Goal: Task Accomplishment & Management: Manage account settings

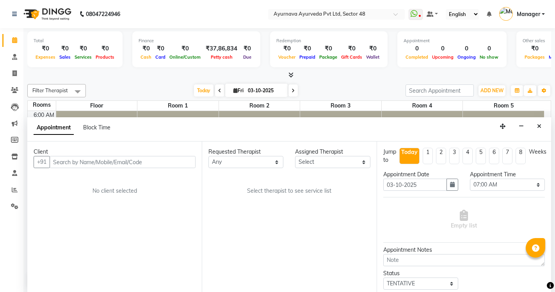
select select "420"
select select "tentative"
click at [535, 124] on button "Close" at bounding box center [539, 126] width 11 height 12
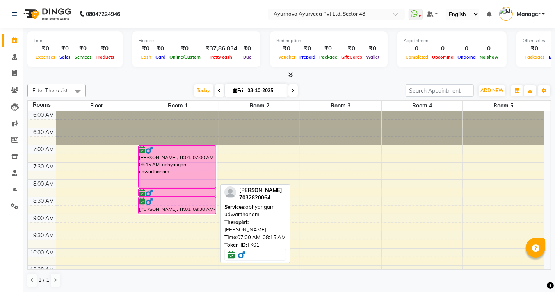
click at [180, 169] on div "[PERSON_NAME], TK01, 07:00 AM-08:15 AM, abhyangam udwarthanam" at bounding box center [177, 167] width 77 height 42
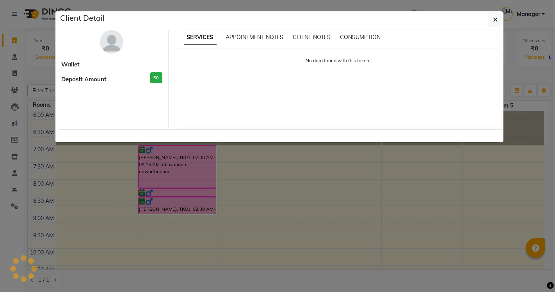
select select "6"
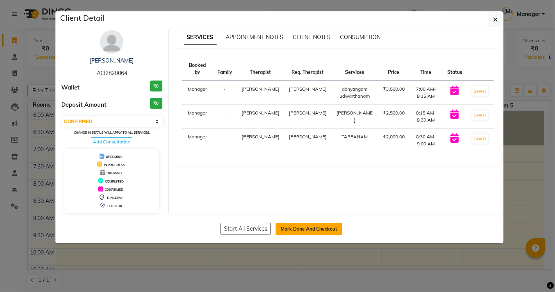
click at [309, 229] on button "Mark Done And Checkout" at bounding box center [309, 229] width 67 height 12
select select "service"
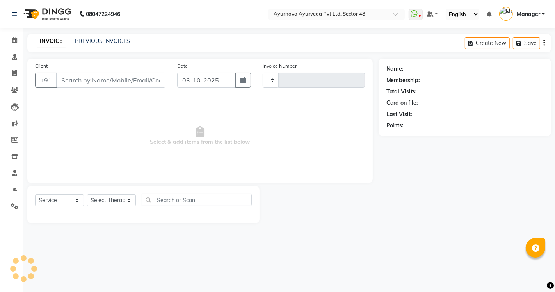
type input "1711"
select select "5546"
type input "7032820064"
select select "38448"
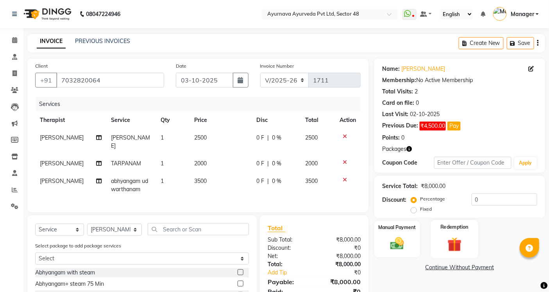
click at [455, 244] on img at bounding box center [453, 244] width 23 height 18
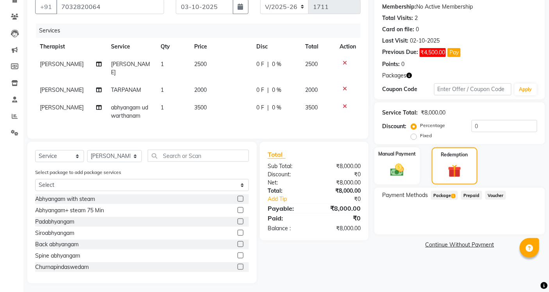
scroll to position [75, 0]
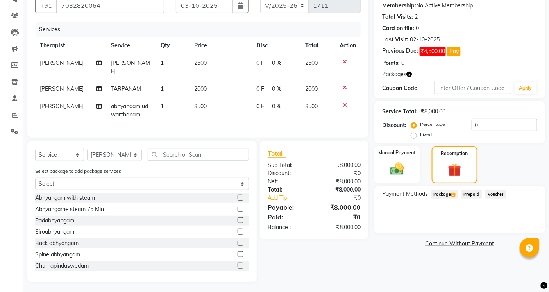
click at [438, 193] on span "Package 1" at bounding box center [444, 193] width 27 height 9
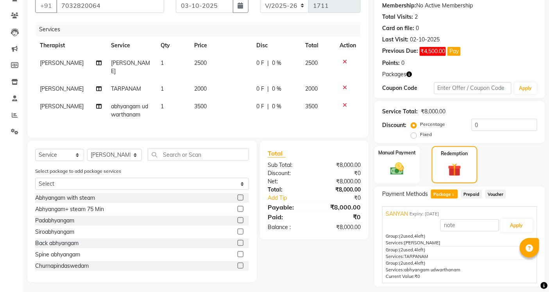
click at [438, 193] on span "Package 1" at bounding box center [444, 193] width 27 height 9
click at [516, 221] on button "Apply" at bounding box center [516, 225] width 32 height 13
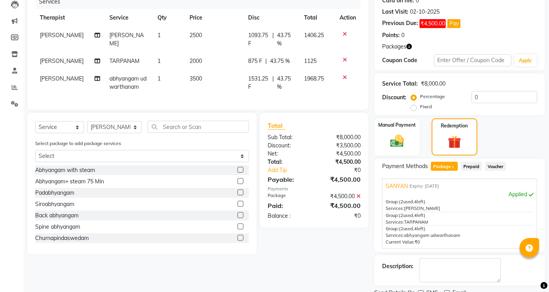
scroll to position [118, 0]
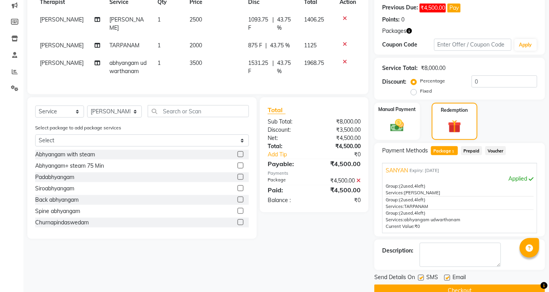
click at [420, 276] on label at bounding box center [421, 277] width 6 height 6
click at [420, 276] on input "checkbox" at bounding box center [420, 277] width 5 height 5
checkbox input "false"
click at [445, 275] on label at bounding box center [447, 277] width 6 height 6
click at [445, 275] on input "checkbox" at bounding box center [446, 277] width 5 height 5
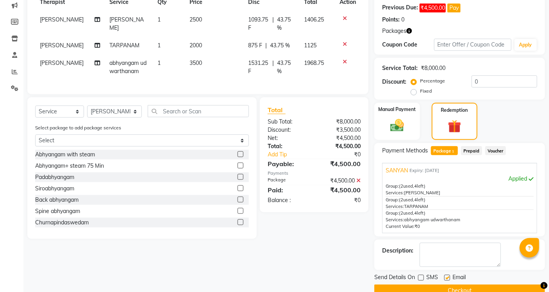
checkbox input "false"
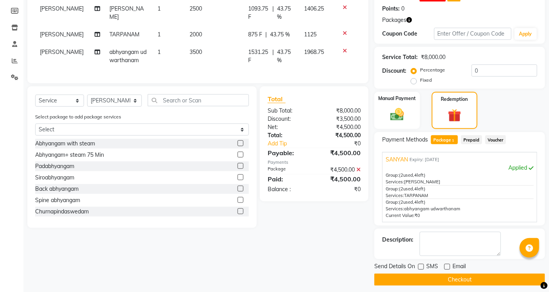
scroll to position [134, 0]
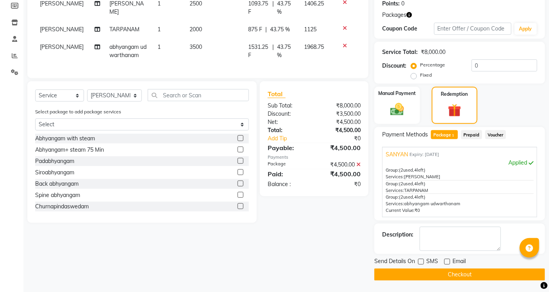
click at [408, 270] on button "Checkout" at bounding box center [459, 274] width 171 height 12
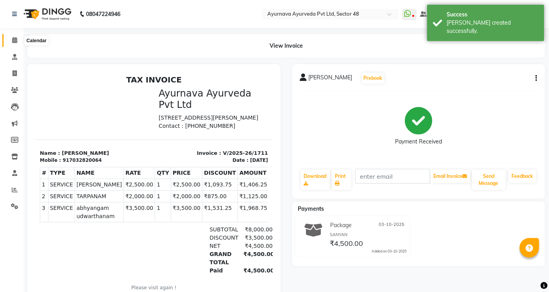
click at [11, 37] on span at bounding box center [15, 40] width 14 height 9
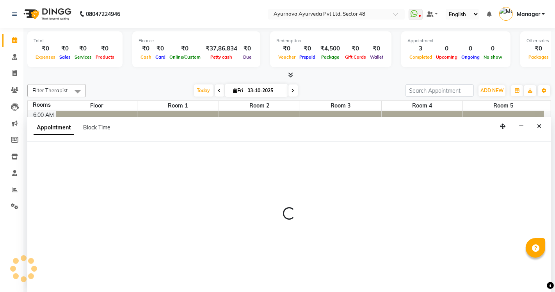
select select "510"
select select "tentative"
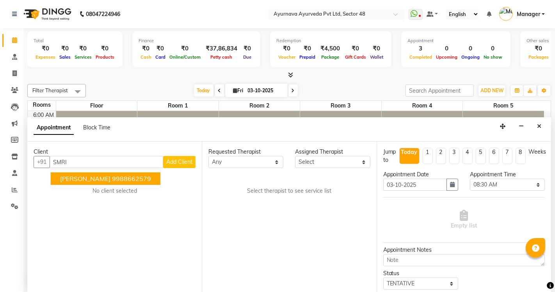
click at [130, 182] on ngb-highlight "9988662579" at bounding box center [131, 179] width 39 height 8
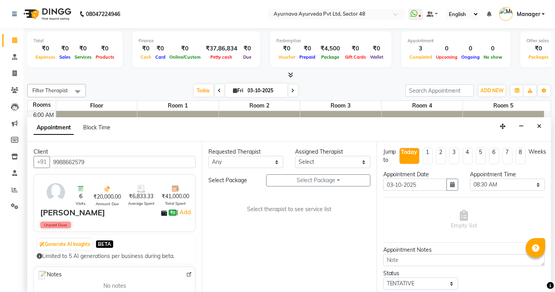
type input "9988662579"
click at [224, 165] on select "Any [PERSON_NAME] [PERSON_NAME] V P [PERSON_NAME] [PERSON_NAME] [PERSON_NAME] […" at bounding box center [245, 162] width 75 height 12
select select "39150"
click at [208, 156] on select "Any [PERSON_NAME] [PERSON_NAME] V P [PERSON_NAME] [PERSON_NAME] [PERSON_NAME] […" at bounding box center [245, 162] width 75 height 12
select select "39150"
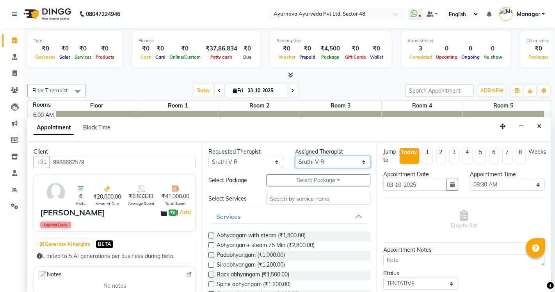
click at [309, 159] on select "Select [PERSON_NAME] [PERSON_NAME] V P [PERSON_NAME] [PERSON_NAME] [PERSON_NAME…" at bounding box center [332, 162] width 75 height 12
click at [299, 188] on div "Requested Therapist Any [PERSON_NAME] [PERSON_NAME] V P [PERSON_NAME] [PERSON_N…" at bounding box center [289, 216] width 175 height 151
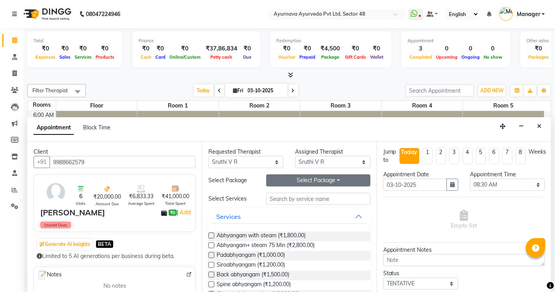
click at [290, 182] on button "Select Package Toggle Dropdown" at bounding box center [318, 180] width 104 height 12
click at [287, 195] on li "[PERSON_NAME] 2" at bounding box center [301, 196] width 68 height 11
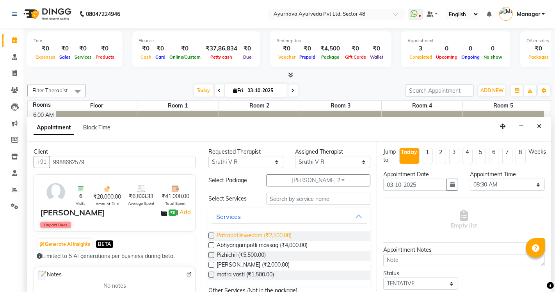
click at [240, 238] on span "Patrapotliswedam (₹2,500.00)" at bounding box center [254, 236] width 75 height 10
checkbox input "true"
select select "2643"
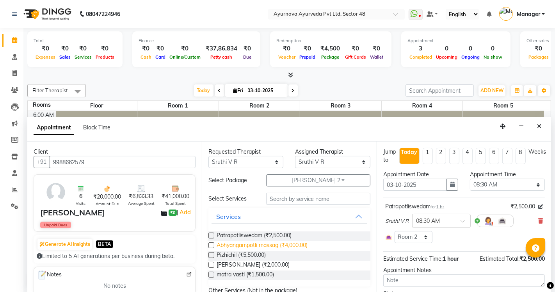
checkbox input "false"
click at [240, 253] on span "Pizhichil (₹5,500.00)" at bounding box center [241, 256] width 49 height 10
checkbox input "true"
select select "2643"
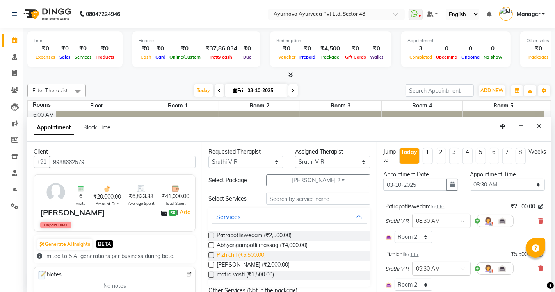
checkbox input "false"
click at [244, 264] on span "[PERSON_NAME] (₹2,000.00)" at bounding box center [253, 265] width 73 height 10
checkbox input "true"
select select "2643"
checkbox input "false"
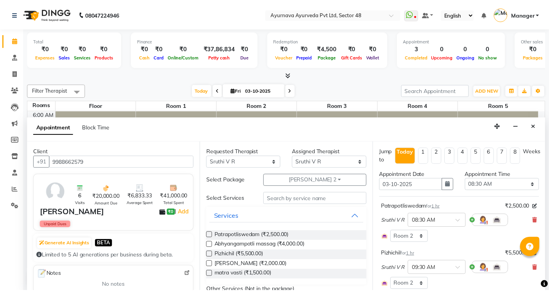
scroll to position [170, 0]
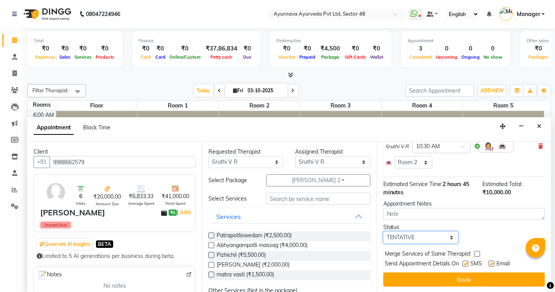
drag, startPoint x: 435, startPoint y: 240, endPoint x: 436, endPoint y: 232, distance: 8.7
click at [435, 240] on select "Select TENTATIVE CONFIRM CHECK-IN UPCOMING" at bounding box center [420, 237] width 75 height 12
select select "confirm booking"
click at [383, 231] on select "Select TENTATIVE CONFIRM CHECK-IN UPCOMING" at bounding box center [420, 237] width 75 height 12
click at [465, 264] on label at bounding box center [466, 263] width 6 height 6
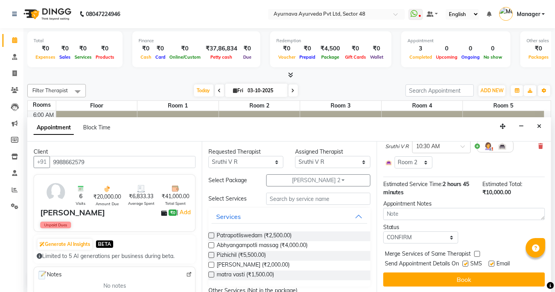
click at [465, 264] on input "checkbox" at bounding box center [465, 264] width 5 height 5
checkbox input "false"
click at [493, 263] on label at bounding box center [492, 263] width 6 height 6
click at [493, 263] on input "checkbox" at bounding box center [491, 264] width 5 height 5
checkbox input "false"
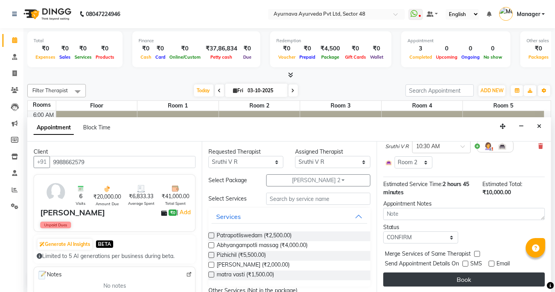
click at [490, 274] on button "Book" at bounding box center [464, 279] width 162 height 14
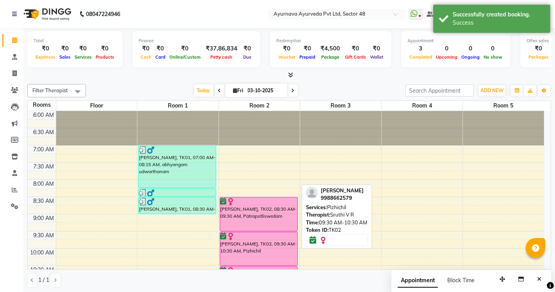
click at [260, 247] on div "[PERSON_NAME], TK02, 09:30 AM-10:30 AM, Pizhichil" at bounding box center [258, 248] width 77 height 33
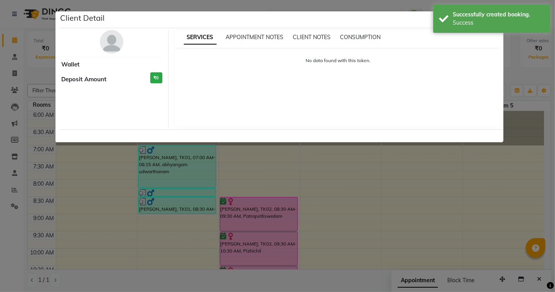
select select "6"
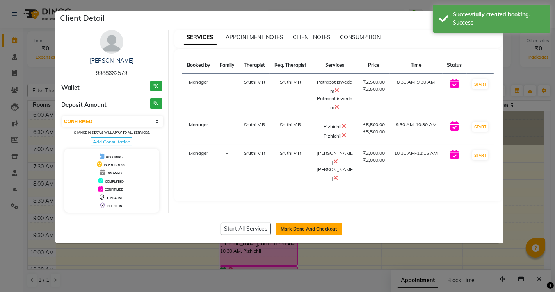
click at [319, 231] on button "Mark Done And Checkout" at bounding box center [309, 229] width 67 height 12
select select "service"
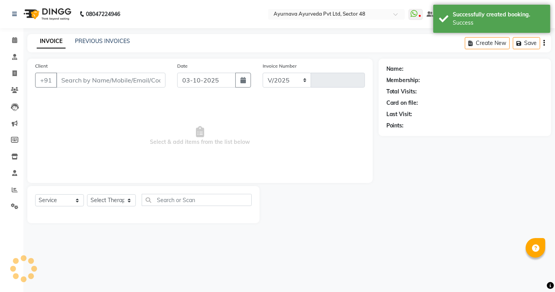
select select "5546"
type input "1712"
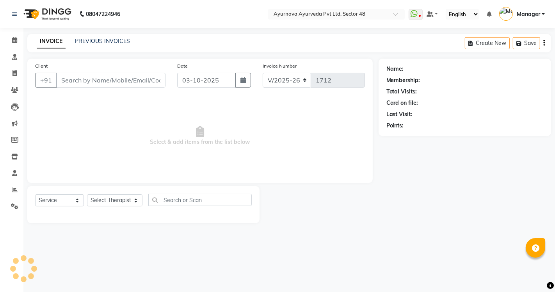
type input "9988662579"
select select "39150"
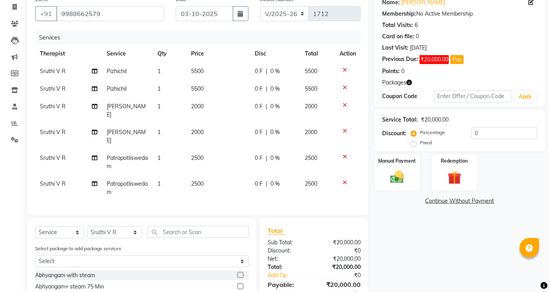
scroll to position [66, 0]
click at [344, 180] on icon at bounding box center [344, 182] width 4 height 5
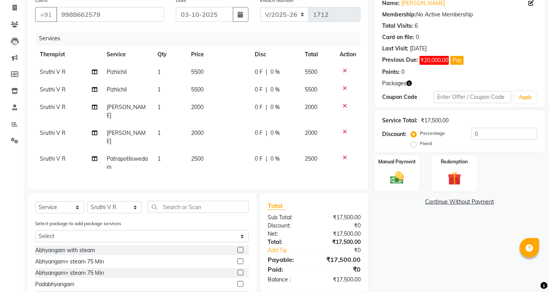
click at [345, 129] on icon at bounding box center [344, 131] width 4 height 5
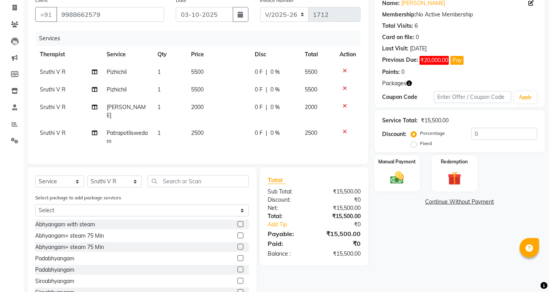
click at [344, 71] on icon at bounding box center [344, 70] width 4 height 5
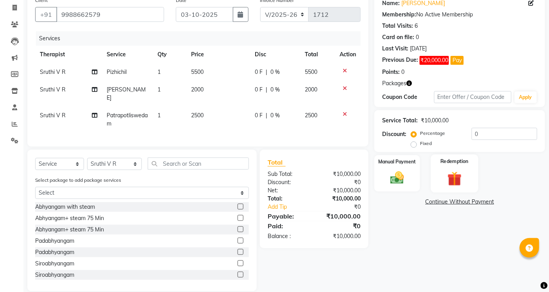
drag, startPoint x: 457, startPoint y: 168, endPoint x: 470, endPoint y: 167, distance: 12.9
click at [457, 168] on div "Redemption" at bounding box center [454, 173] width 47 height 38
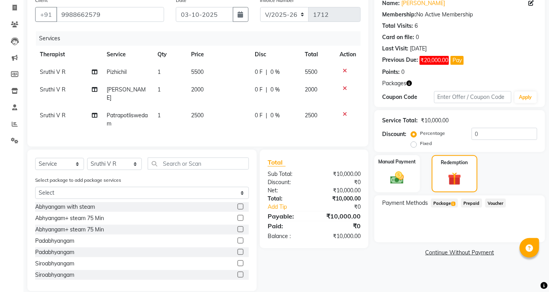
click at [445, 201] on span "Package 1" at bounding box center [444, 202] width 27 height 9
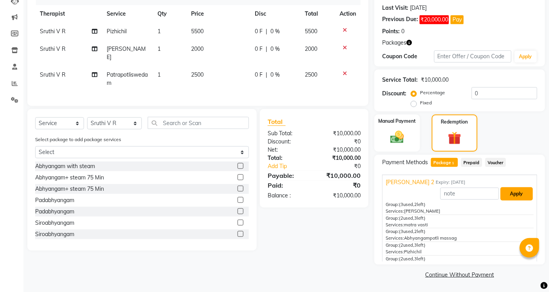
click at [509, 190] on button "Apply" at bounding box center [516, 193] width 32 height 13
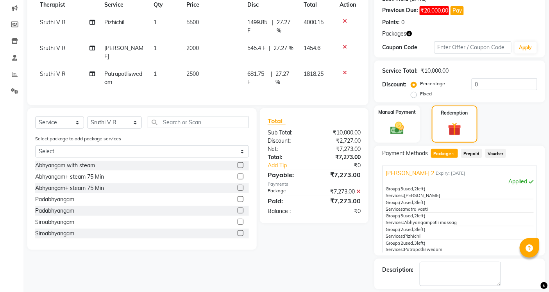
scroll to position [150, 0]
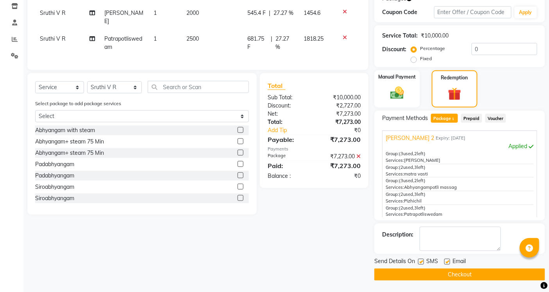
click at [424, 263] on div "SMS" at bounding box center [431, 262] width 26 height 10
click at [423, 259] on label at bounding box center [421, 261] width 6 height 6
click at [423, 259] on input "checkbox" at bounding box center [420, 261] width 5 height 5
checkbox input "false"
click at [448, 259] on label at bounding box center [447, 261] width 6 height 6
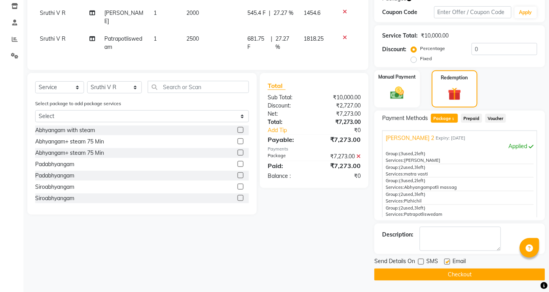
click at [448, 259] on input "checkbox" at bounding box center [446, 261] width 5 height 5
checkbox input "false"
click at [447, 274] on button "Checkout" at bounding box center [459, 274] width 171 height 12
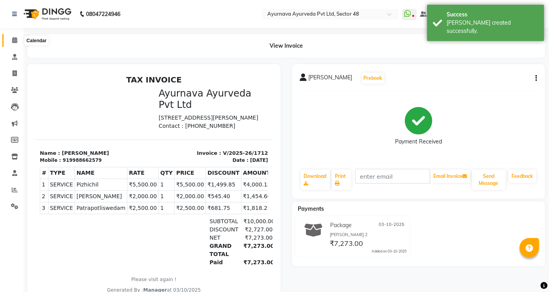
click at [14, 37] on icon at bounding box center [14, 40] width 5 height 6
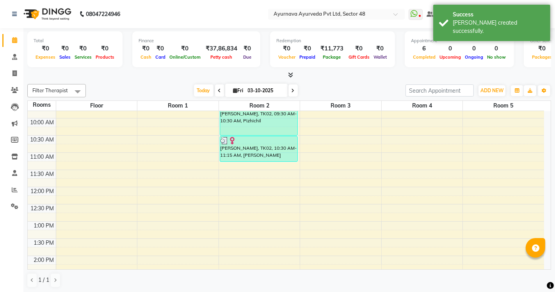
scroll to position [87, 0]
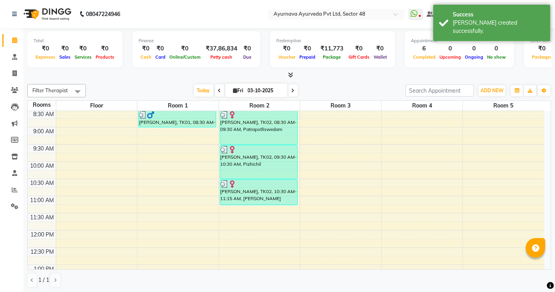
click at [312, 163] on div "6:00 AM 6:30 AM 7:00 AM 7:30 AM 8:00 AM 8:30 AM 9:00 AM 9:30 AM 10:00 AM 10:30 …" at bounding box center [286, 281] width 516 height 515
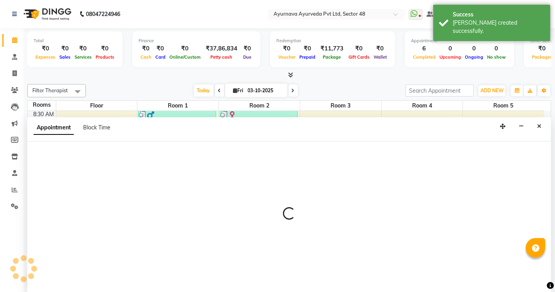
select select "tentative"
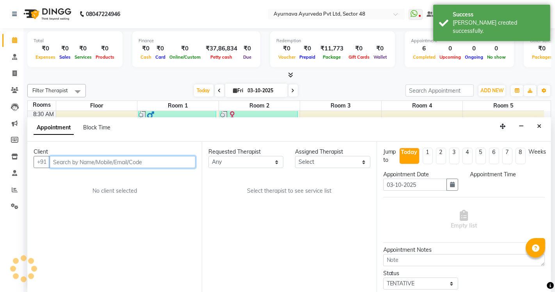
select select "600"
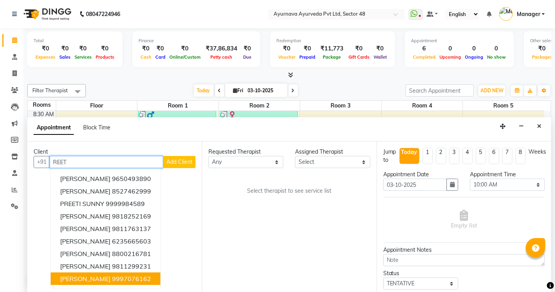
click at [112, 280] on ngb-highlight "9997076162" at bounding box center [131, 278] width 39 height 8
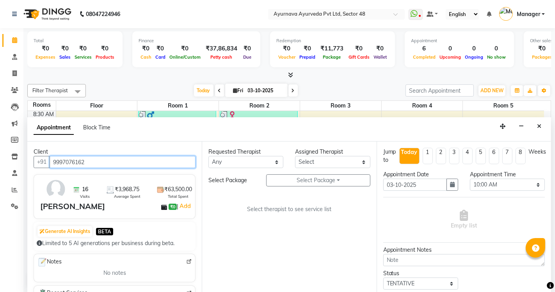
type input "9997076162"
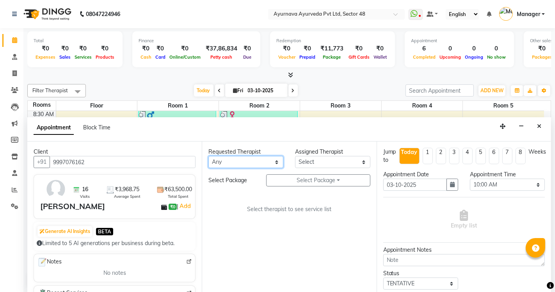
click at [232, 163] on select "Any [PERSON_NAME] [PERSON_NAME] V P [PERSON_NAME] [PERSON_NAME] [PERSON_NAME] […" at bounding box center [245, 162] width 75 height 12
select select "58124"
click at [208, 156] on select "Any [PERSON_NAME] [PERSON_NAME] V P [PERSON_NAME] [PERSON_NAME] [PERSON_NAME] […" at bounding box center [245, 162] width 75 height 12
select select "58124"
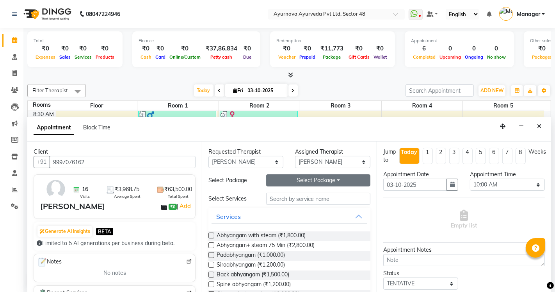
click at [294, 176] on button "Select Package Toggle Dropdown" at bounding box center [318, 180] width 104 height 12
click at [288, 199] on li "[PERSON_NAME] 2" at bounding box center [301, 196] width 68 height 11
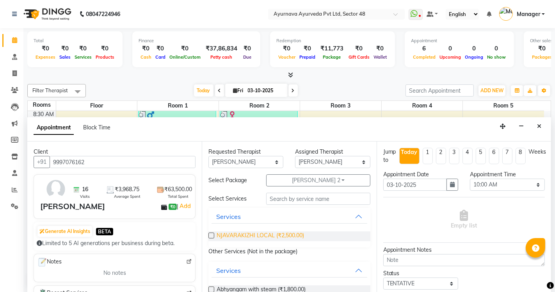
click at [249, 235] on span "NJAVARAKIZHI LOCAL (₹2,500.00)" at bounding box center [260, 236] width 87 height 10
checkbox input "true"
select select "2644"
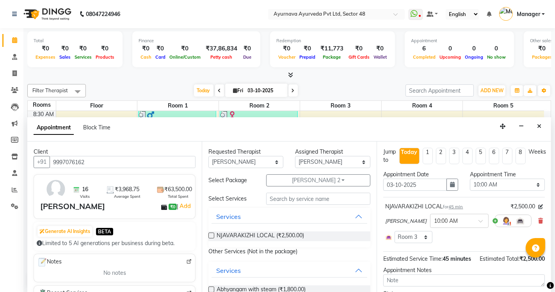
checkbox input "false"
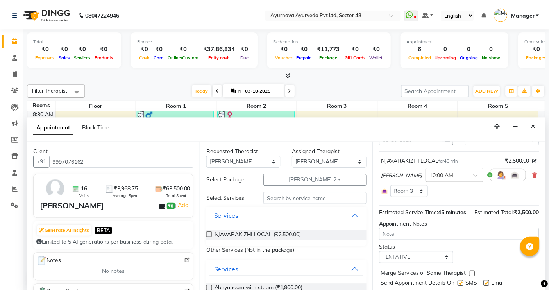
scroll to position [75, 0]
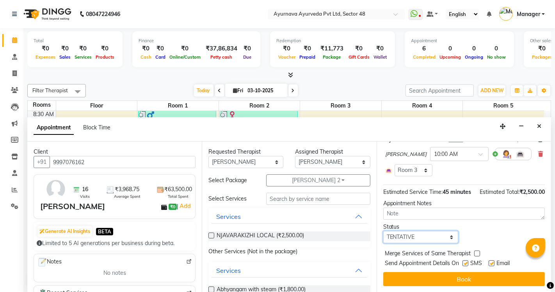
drag, startPoint x: 404, startPoint y: 237, endPoint x: 400, endPoint y: 231, distance: 6.5
click at [404, 237] on select "Select TENTATIVE CONFIRM CHECK-IN UPCOMING" at bounding box center [420, 237] width 75 height 12
select select "confirm booking"
click at [383, 231] on select "Select TENTATIVE CONFIRM CHECK-IN UPCOMING" at bounding box center [420, 237] width 75 height 12
click at [465, 263] on label at bounding box center [466, 263] width 6 height 6
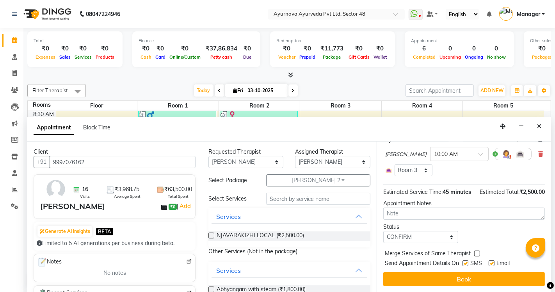
click at [465, 263] on input "checkbox" at bounding box center [465, 263] width 5 height 5
checkbox input "false"
drag, startPoint x: 493, startPoint y: 263, endPoint x: 490, endPoint y: 272, distance: 10.1
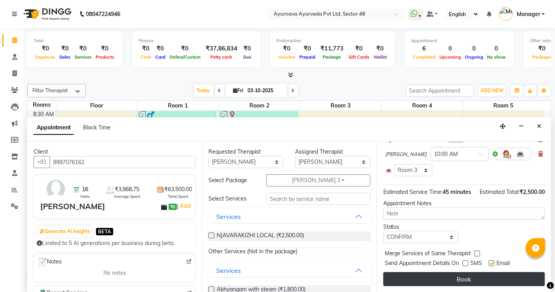
click at [493, 263] on label at bounding box center [492, 263] width 6 height 6
click at [493, 263] on input "checkbox" at bounding box center [491, 263] width 5 height 5
checkbox input "false"
click at [490, 275] on button "Book" at bounding box center [464, 279] width 162 height 14
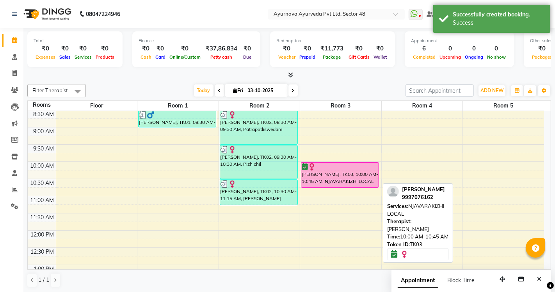
click at [341, 181] on div "[PERSON_NAME], TK03, 10:00 AM-10:45 AM, NJAVARAKIZHI LOCAL" at bounding box center [339, 174] width 77 height 25
select select "6"
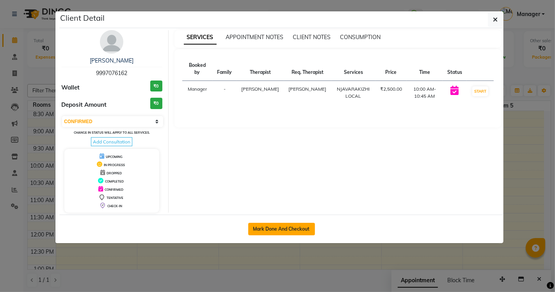
click at [266, 231] on button "Mark Done And Checkout" at bounding box center [281, 229] width 67 height 12
select select "service"
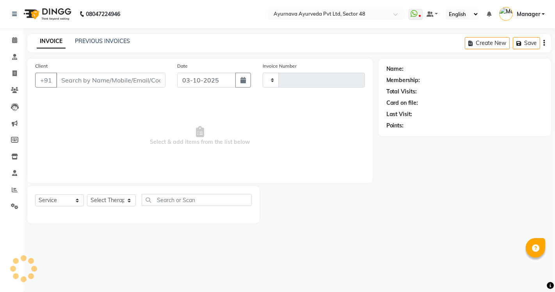
type input "1713"
select select "5546"
type input "9997076162"
select select "58124"
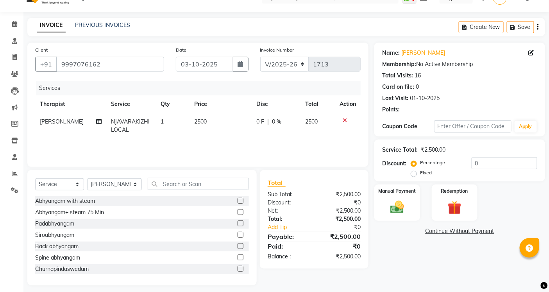
scroll to position [21, 0]
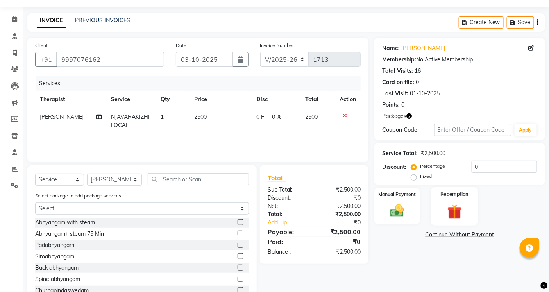
click at [450, 205] on img at bounding box center [453, 211] width 23 height 18
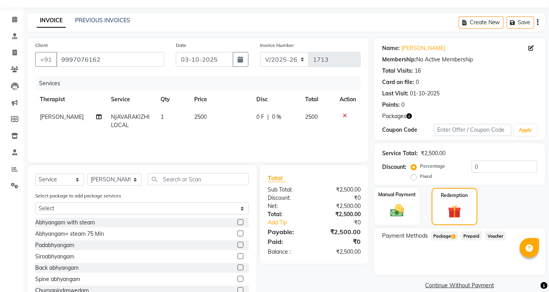
click at [443, 235] on span "Package 2" at bounding box center [444, 235] width 27 height 9
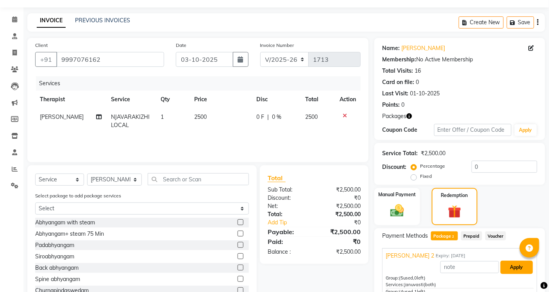
click at [508, 267] on button "Apply" at bounding box center [516, 266] width 32 height 13
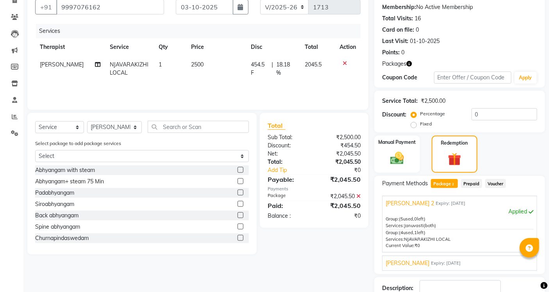
scroll to position [126, 0]
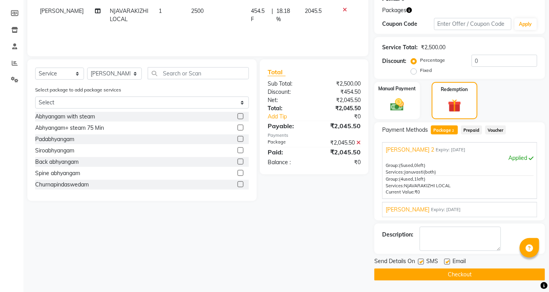
click at [420, 260] on label at bounding box center [421, 261] width 6 height 6
click at [420, 260] on input "checkbox" at bounding box center [420, 261] width 5 height 5
checkbox input "false"
click at [447, 262] on label at bounding box center [447, 261] width 6 height 6
click at [447, 262] on input "checkbox" at bounding box center [446, 261] width 5 height 5
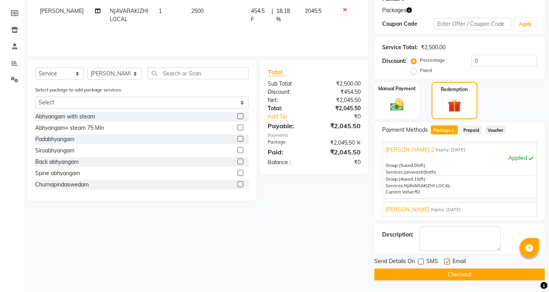
checkbox input "false"
click at [411, 268] on button "Checkout" at bounding box center [459, 274] width 171 height 12
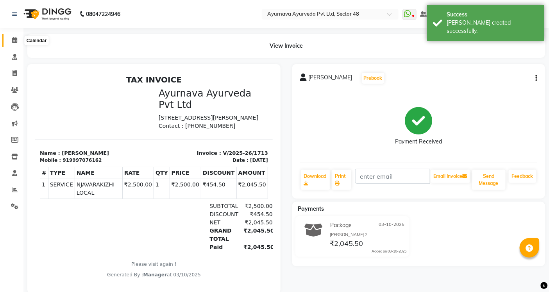
click at [12, 40] on icon at bounding box center [14, 40] width 5 height 6
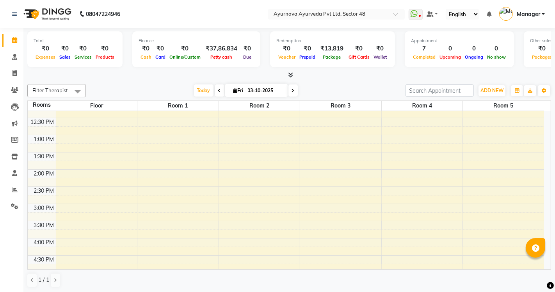
scroll to position [217, 0]
click at [162, 240] on div "6:00 AM 6:30 AM 7:00 AM 7:30 AM 8:00 AM 8:30 AM 9:00 AM 9:30 AM 10:00 AM 10:30 …" at bounding box center [286, 151] width 516 height 515
select select "tentative"
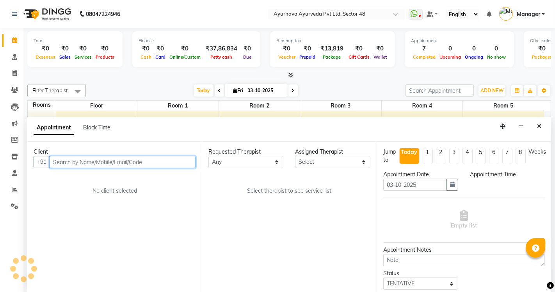
select select "960"
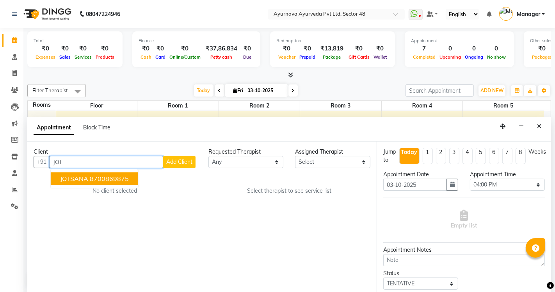
click at [118, 176] on ngb-highlight "8700869875" at bounding box center [109, 179] width 39 height 8
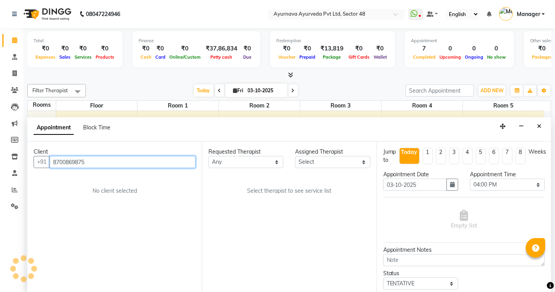
type input "8700869875"
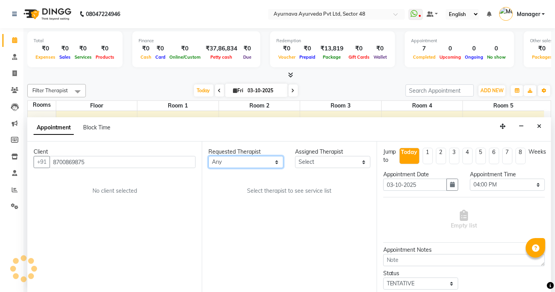
click at [222, 163] on select "Any [PERSON_NAME] [PERSON_NAME] V P [PERSON_NAME] [PERSON_NAME] [PERSON_NAME] […" at bounding box center [245, 162] width 75 height 12
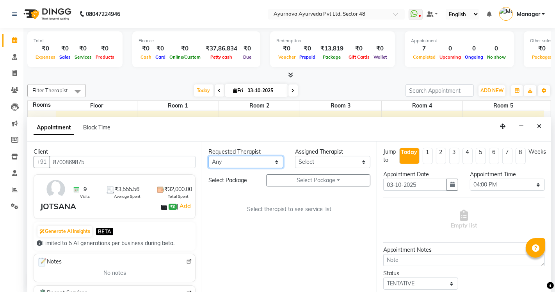
select select "58124"
click at [208, 156] on select "Any [PERSON_NAME] [PERSON_NAME] V P [PERSON_NAME] [PERSON_NAME] [PERSON_NAME] […" at bounding box center [245, 162] width 75 height 12
select select "58124"
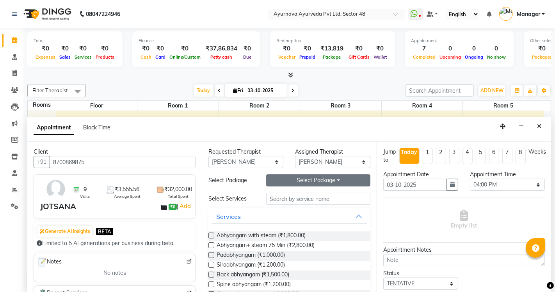
click at [314, 182] on button "Select Package Toggle Dropdown" at bounding box center [318, 180] width 104 height 12
click at [293, 196] on li "JOTSANA" at bounding box center [298, 196] width 62 height 11
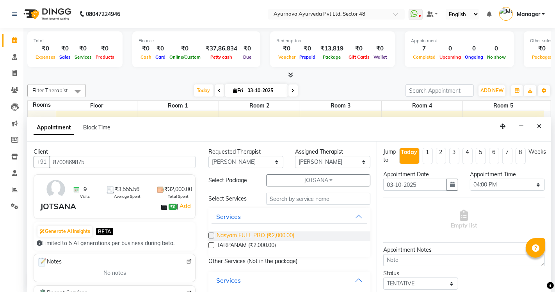
click at [255, 237] on span "Nasyam FULL PRO (₹2,000.00)" at bounding box center [256, 236] width 78 height 10
select select "2642"
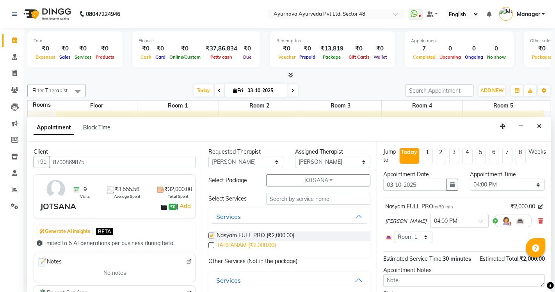
checkbox input "false"
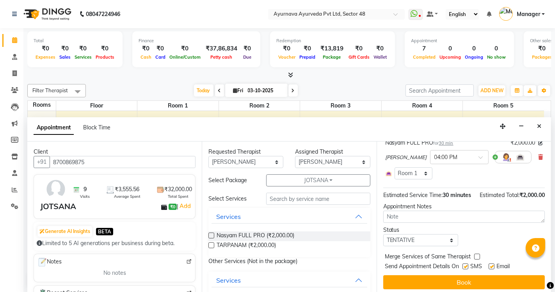
scroll to position [75, 0]
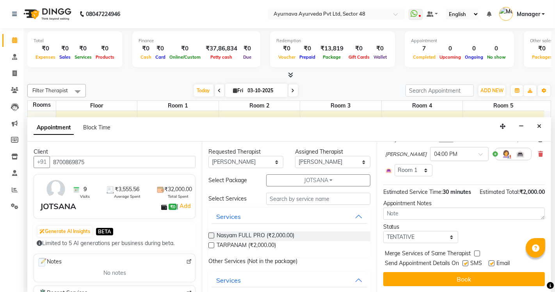
click at [533, 141] on div "Appointment Block Time" at bounding box center [289, 129] width 524 height 24
click at [538, 151] on icon at bounding box center [540, 153] width 5 height 5
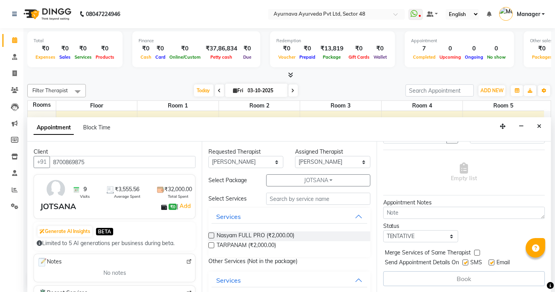
scroll to position [47, 0]
click at [240, 244] on span "TARPANAM (₹2,000.00)" at bounding box center [246, 246] width 59 height 10
checkbox input "true"
select select "2642"
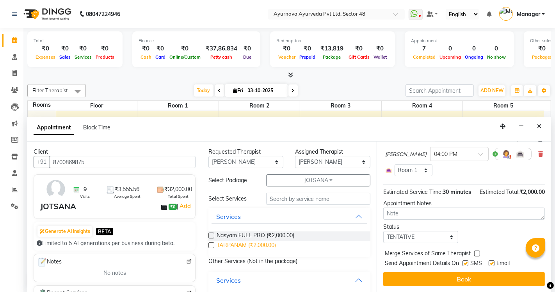
checkbox input "false"
click at [420, 234] on select "Select TENTATIVE CONFIRM CHECK-IN UPCOMING" at bounding box center [420, 237] width 75 height 12
select select "confirm booking"
click at [383, 231] on select "Select TENTATIVE CONFIRM CHECK-IN UPCOMING" at bounding box center [420, 237] width 75 height 12
click at [466, 262] on label at bounding box center [466, 263] width 6 height 6
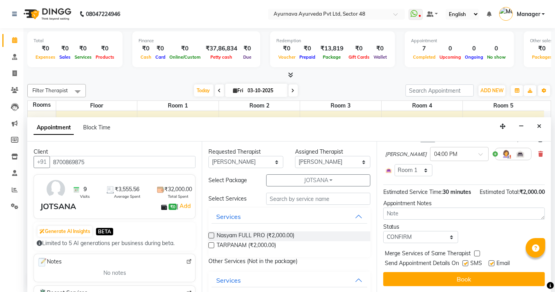
click at [466, 262] on input "checkbox" at bounding box center [465, 263] width 5 height 5
checkbox input "false"
click at [491, 264] on label at bounding box center [492, 263] width 6 height 6
click at [491, 264] on input "checkbox" at bounding box center [491, 263] width 5 height 5
checkbox input "false"
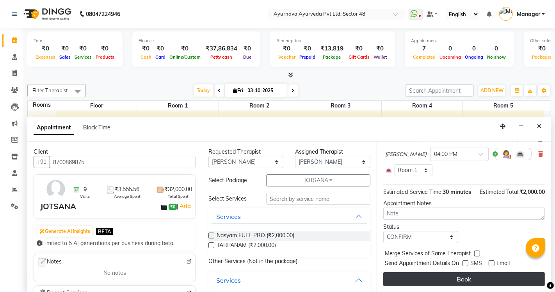
click at [483, 280] on button "Book" at bounding box center [464, 279] width 162 height 14
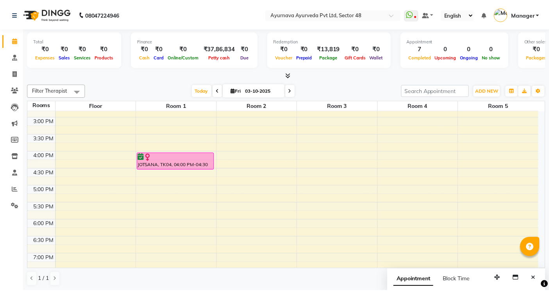
scroll to position [303, 0]
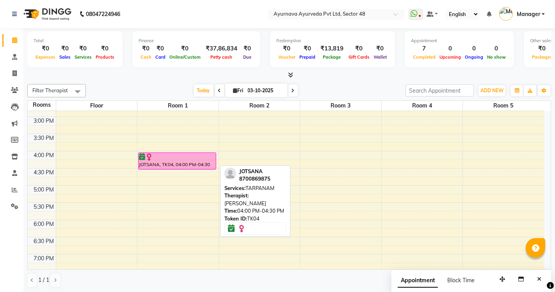
click at [188, 162] on div "JOTSANA, TK04, 04:00 PM-04:30 PM, TARPANAM" at bounding box center [177, 161] width 77 height 16
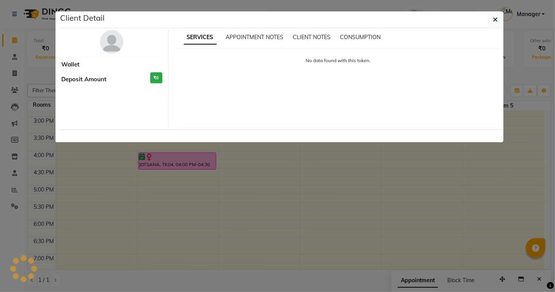
select select "6"
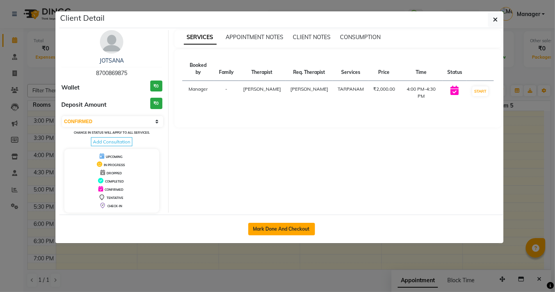
click at [280, 230] on button "Mark Done And Checkout" at bounding box center [281, 229] width 67 height 12
select select "service"
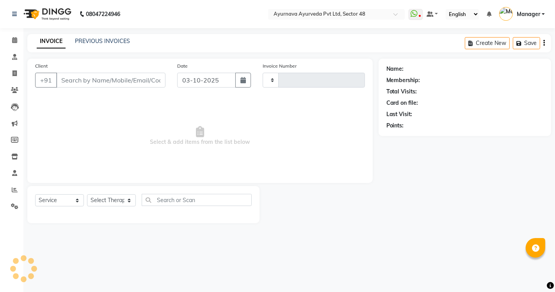
type input "1714"
select select "5546"
type input "8700869875"
select select "58124"
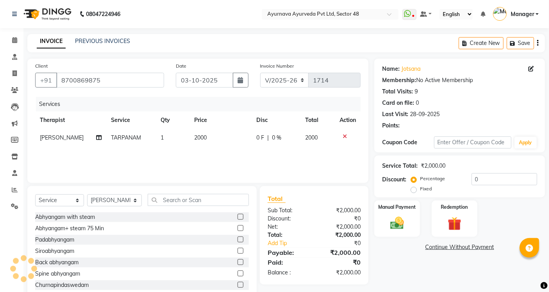
scroll to position [21, 0]
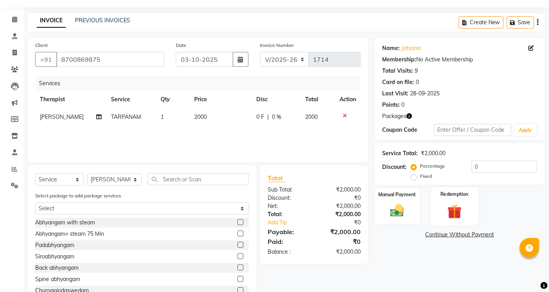
click at [456, 206] on img at bounding box center [453, 211] width 23 height 18
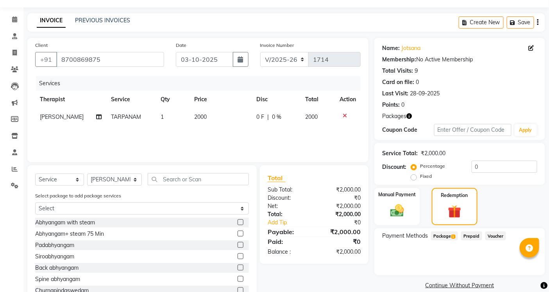
click at [440, 232] on span "Package 1" at bounding box center [444, 235] width 27 height 9
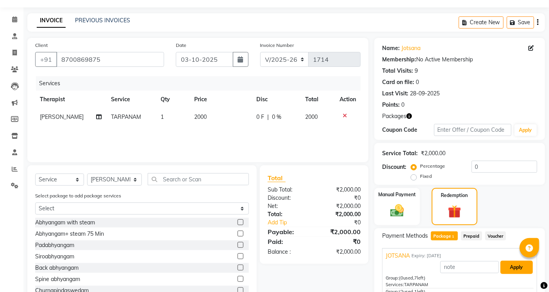
drag, startPoint x: 504, startPoint y: 264, endPoint x: 472, endPoint y: 220, distance: 54.0
click at [504, 263] on button "Apply" at bounding box center [516, 266] width 32 height 13
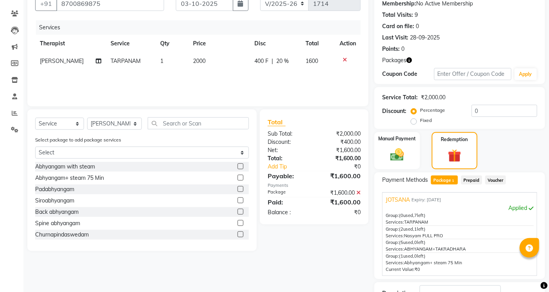
scroll to position [135, 0]
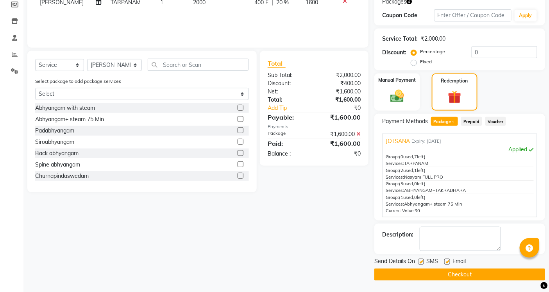
click at [420, 262] on label at bounding box center [421, 261] width 6 height 6
click at [420, 262] on input "checkbox" at bounding box center [420, 261] width 5 height 5
checkbox input "false"
drag, startPoint x: 447, startPoint y: 262, endPoint x: 447, endPoint y: 267, distance: 5.1
click at [447, 264] on div at bounding box center [446, 262] width 5 height 8
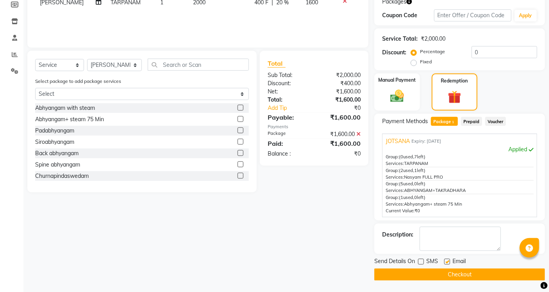
click at [446, 262] on label at bounding box center [447, 261] width 6 height 6
click at [446, 262] on input "checkbox" at bounding box center [446, 261] width 5 height 5
checkbox input "false"
click at [447, 274] on button "Checkout" at bounding box center [459, 274] width 171 height 12
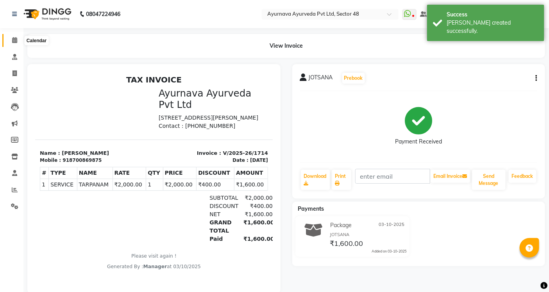
click at [10, 40] on span at bounding box center [15, 40] width 14 height 9
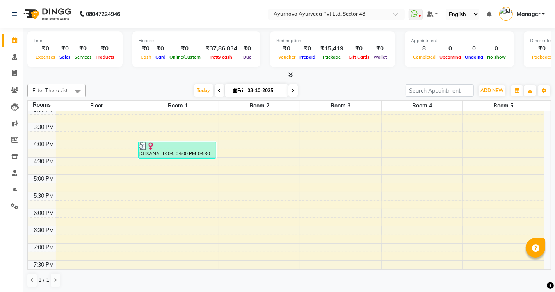
scroll to position [299, 0]
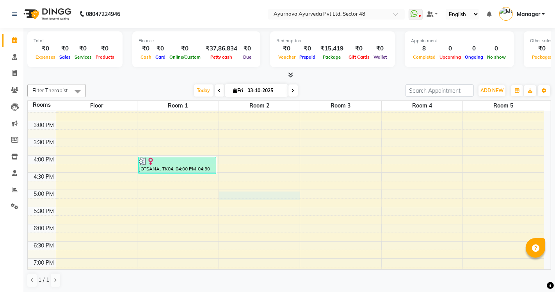
click at [237, 193] on div "6:00 AM 6:30 AM 7:00 AM 7:30 AM 8:00 AM 8:30 AM 9:00 AM 9:30 AM 10:00 AM 10:30 …" at bounding box center [286, 69] width 516 height 515
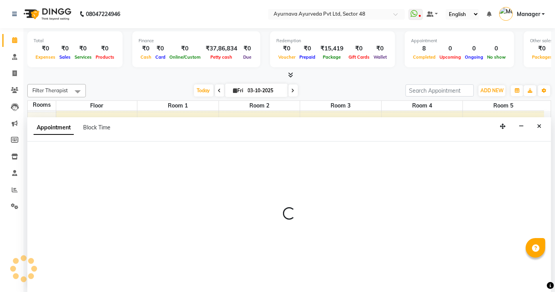
select select "tentative"
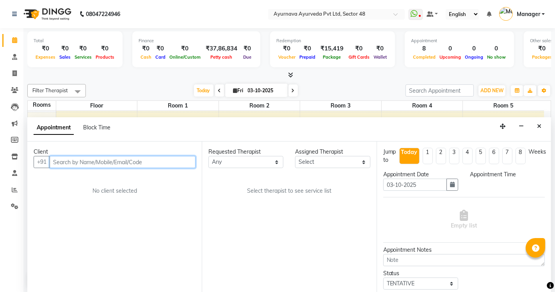
select select "1020"
type input "SU"
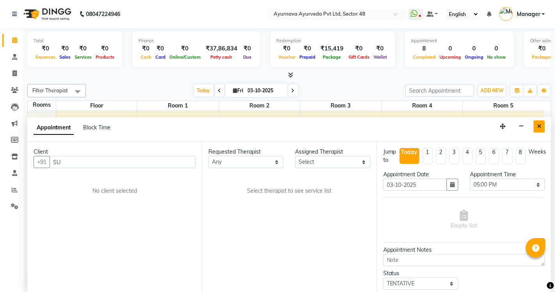
click at [537, 126] on icon "Close" at bounding box center [539, 125] width 4 height 5
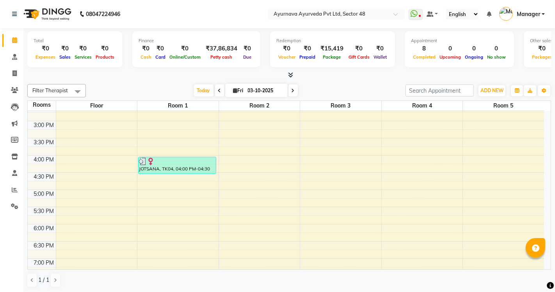
scroll to position [342, 0]
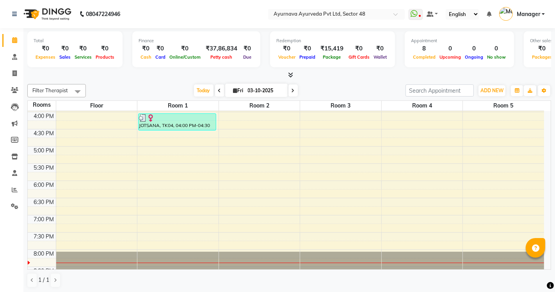
click at [230, 203] on div "6:00 AM 6:30 AM 7:00 AM 7:30 AM 8:00 AM 8:30 AM 9:00 AM 9:30 AM 10:00 AM 10:30 …" at bounding box center [286, 25] width 516 height 515
select select "1110"
select select "tentative"
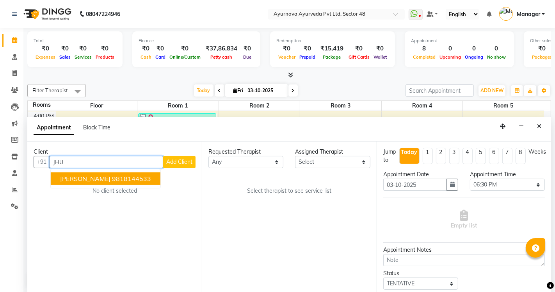
click at [112, 180] on ngb-highlight "9818144533" at bounding box center [131, 179] width 39 height 8
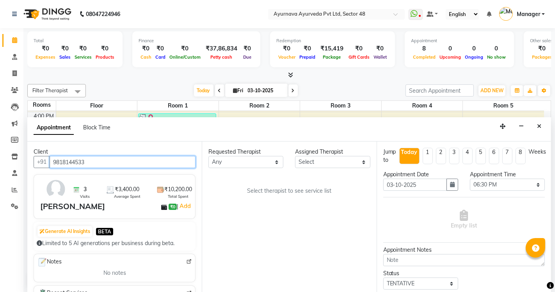
type input "9818144533"
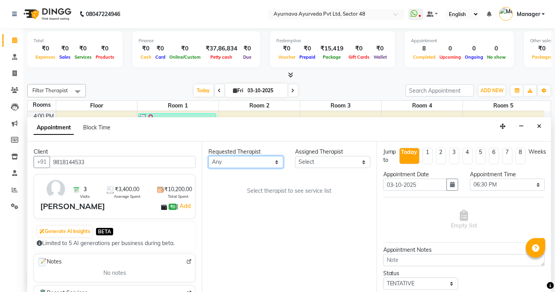
click at [240, 160] on select "Any [PERSON_NAME] [PERSON_NAME] V P [PERSON_NAME] [PERSON_NAME] [PERSON_NAME] […" at bounding box center [245, 162] width 75 height 12
select select "58124"
click at [208, 156] on select "Any [PERSON_NAME] [PERSON_NAME] V P [PERSON_NAME] [PERSON_NAME] [PERSON_NAME] […" at bounding box center [245, 162] width 75 height 12
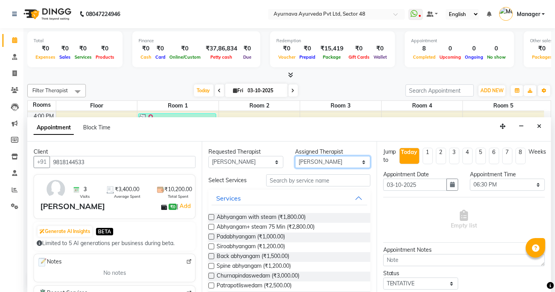
click at [318, 159] on select "Select [PERSON_NAME] [PERSON_NAME] V P [PERSON_NAME] [PERSON_NAME] [PERSON_NAME…" at bounding box center [332, 162] width 75 height 12
select select "39150"
click at [295, 156] on select "Select [PERSON_NAME] [PERSON_NAME] V P [PERSON_NAME] [PERSON_NAME] [PERSON_NAME…" at bounding box center [332, 162] width 75 height 12
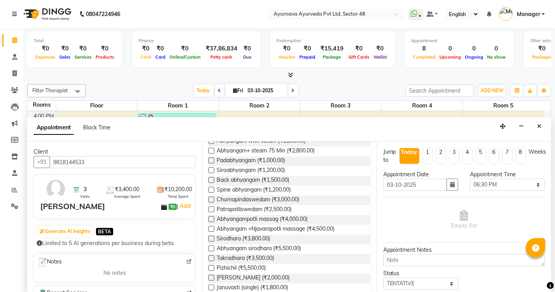
scroll to position [87, 0]
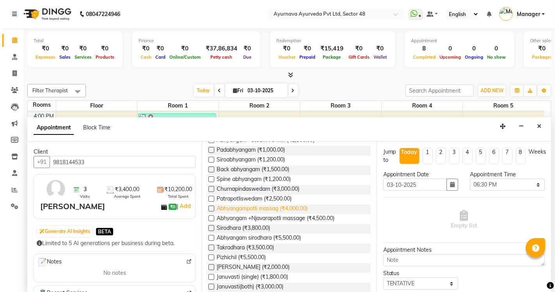
click at [291, 210] on span "Abhyangampotli massag (₹4,000.00)" at bounding box center [262, 209] width 91 height 10
checkbox input "false"
select select "2643"
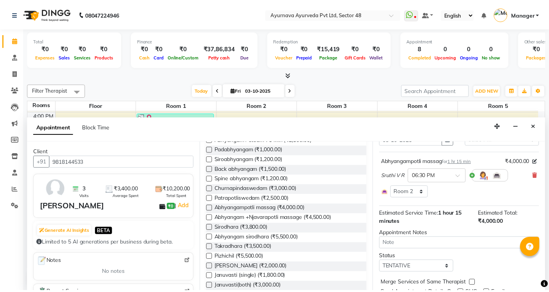
scroll to position [75, 0]
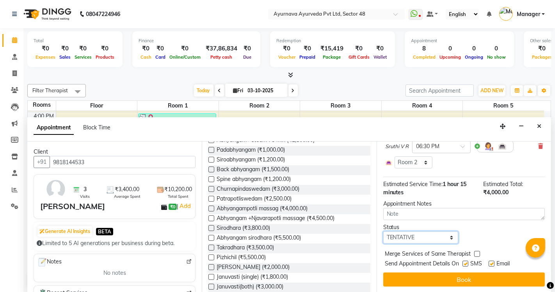
click at [411, 237] on select "Select TENTATIVE CONFIRM CHECK-IN UPCOMING" at bounding box center [420, 237] width 75 height 12
select select "confirm booking"
click at [383, 231] on select "Select TENTATIVE CONFIRM CHECK-IN UPCOMING" at bounding box center [420, 237] width 75 height 12
click at [464, 263] on label at bounding box center [466, 263] width 6 height 6
click at [464, 263] on input "checkbox" at bounding box center [465, 264] width 5 height 5
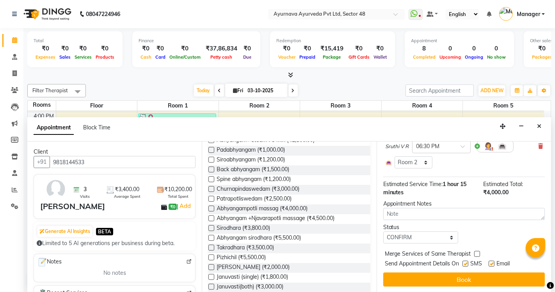
checkbox input "false"
click at [492, 264] on label at bounding box center [492, 263] width 6 height 6
click at [492, 264] on input "checkbox" at bounding box center [491, 264] width 5 height 5
checkbox input "false"
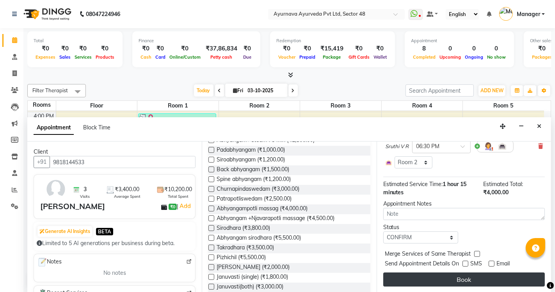
click at [489, 278] on button "Book" at bounding box center [464, 279] width 162 height 14
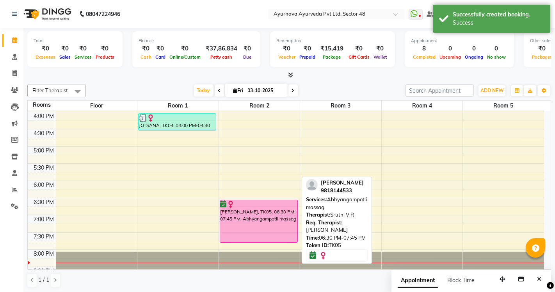
click at [259, 219] on div "[PERSON_NAME], TK05, 06:30 PM-07:45 PM, Abhyangampotli massag" at bounding box center [258, 221] width 77 height 42
select select "6"
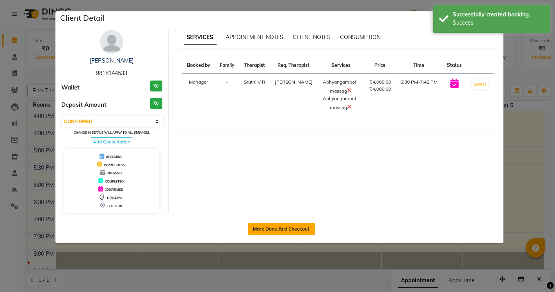
click at [296, 228] on button "Mark Done And Checkout" at bounding box center [281, 229] width 67 height 12
select select "service"
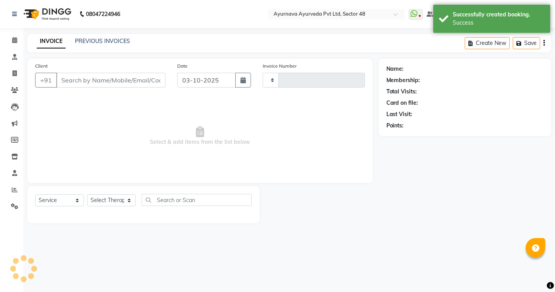
type input "1715"
select select "5546"
select select "3"
type input "9818144533"
select select "39150"
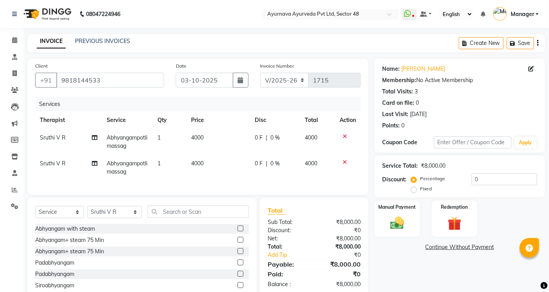
click at [345, 136] on icon at bounding box center [344, 136] width 4 height 5
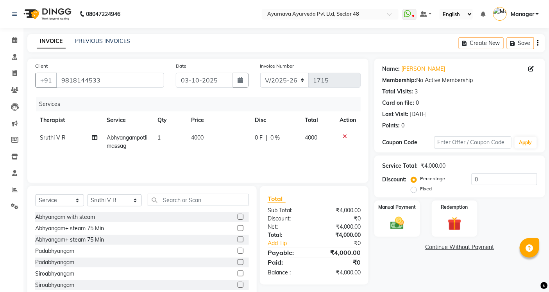
scroll to position [21, 0]
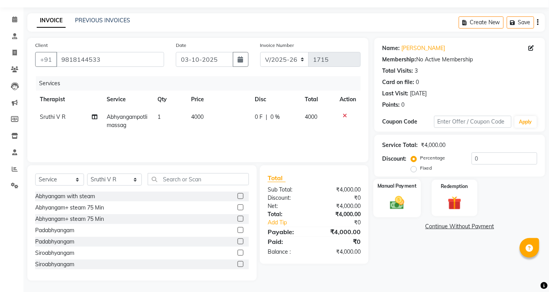
click at [404, 205] on img at bounding box center [396, 202] width 23 height 16
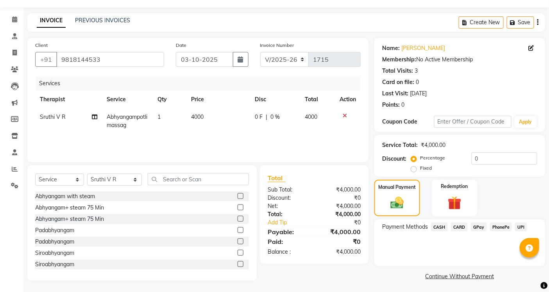
click at [459, 229] on span "CARD" at bounding box center [459, 226] width 17 height 9
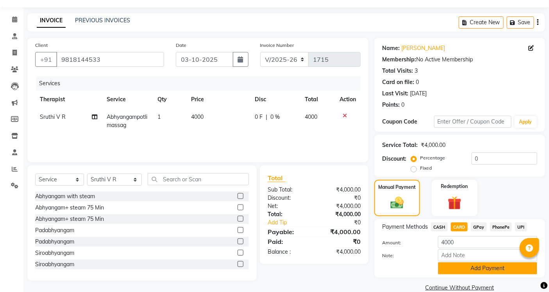
click at [465, 269] on button "Add Payment" at bounding box center [487, 268] width 99 height 12
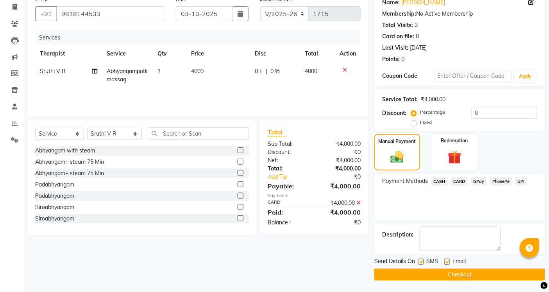
scroll to position [67, 0]
click at [420, 261] on label at bounding box center [421, 261] width 6 height 6
click at [420, 261] on input "checkbox" at bounding box center [420, 261] width 5 height 5
checkbox input "false"
drag, startPoint x: 445, startPoint y: 262, endPoint x: 444, endPoint y: 267, distance: 6.0
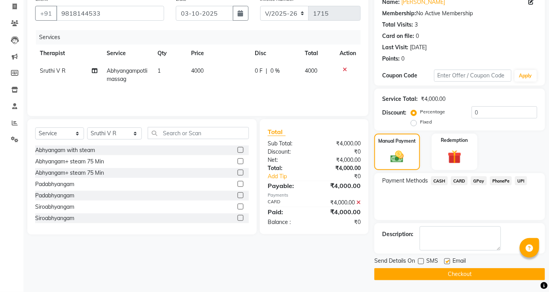
click at [445, 262] on label at bounding box center [447, 261] width 6 height 6
click at [445, 262] on input "checkbox" at bounding box center [446, 261] width 5 height 5
checkbox input "false"
drag, startPoint x: 444, startPoint y: 275, endPoint x: 458, endPoint y: 274, distance: 13.8
click at [447, 275] on button "Checkout" at bounding box center [459, 274] width 171 height 12
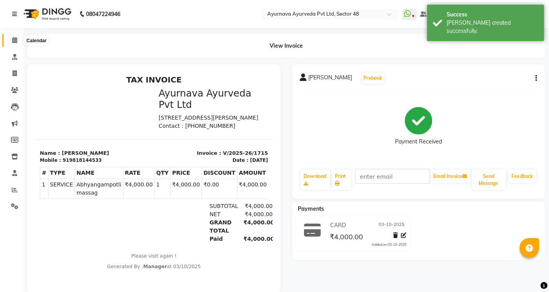
click at [18, 41] on span at bounding box center [15, 40] width 14 height 9
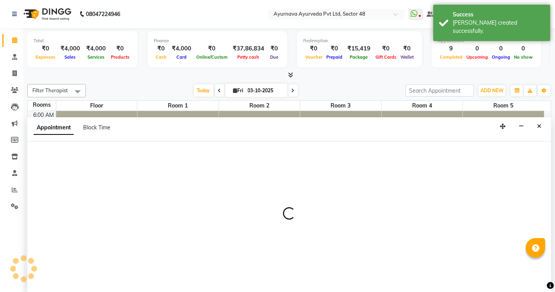
select select "tentative"
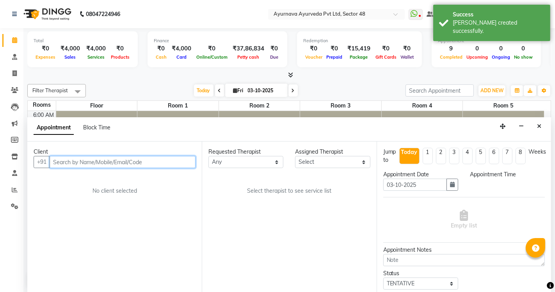
type input "T"
select select "420"
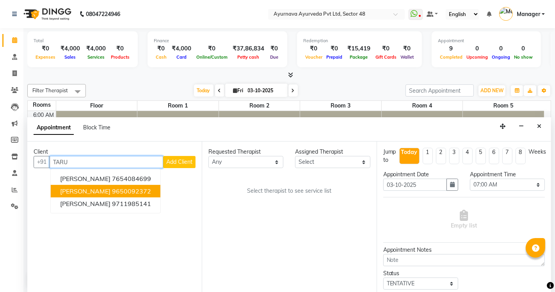
click at [117, 192] on ngb-highlight "9650092372" at bounding box center [131, 191] width 39 height 8
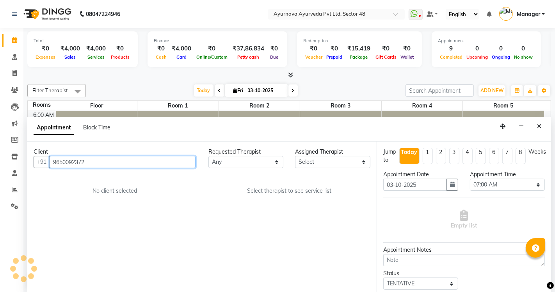
type input "9650092372"
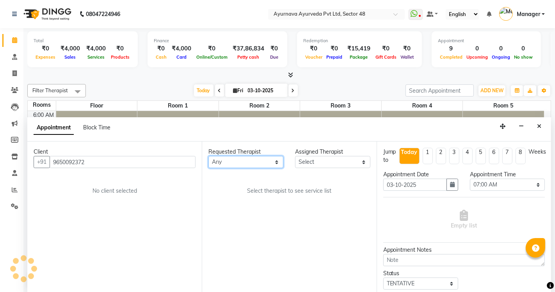
click at [258, 165] on select "Any [PERSON_NAME] [PERSON_NAME] V P [PERSON_NAME] [PERSON_NAME] [PERSON_NAME] […" at bounding box center [245, 162] width 75 height 12
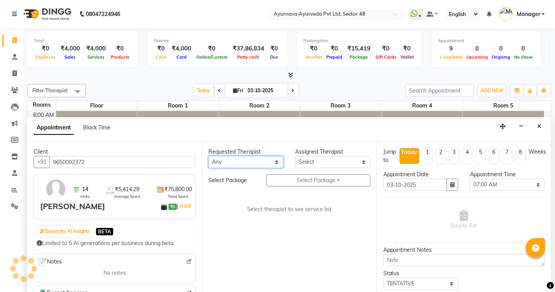
select select "46183"
click at [208, 156] on select "Any [PERSON_NAME] [PERSON_NAME] V P [PERSON_NAME] [PERSON_NAME] [PERSON_NAME] […" at bounding box center [245, 162] width 75 height 12
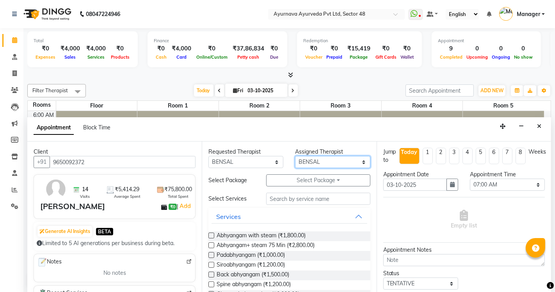
click at [313, 162] on select "Select [PERSON_NAME] [PERSON_NAME] V P [PERSON_NAME] [PERSON_NAME] [PERSON_NAME…" at bounding box center [332, 162] width 75 height 12
select select "63862"
click at [295, 156] on select "Select [PERSON_NAME] [PERSON_NAME] V P [PERSON_NAME] [PERSON_NAME] [PERSON_NAME…" at bounding box center [332, 162] width 75 height 12
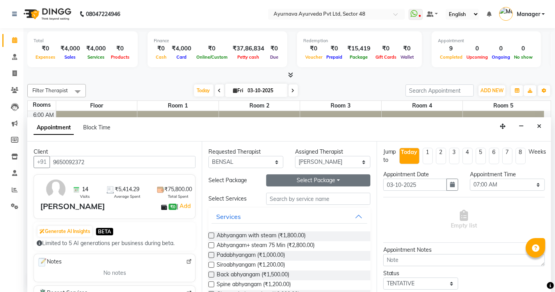
click at [305, 181] on button "Select Package Toggle Dropdown" at bounding box center [318, 180] width 104 height 12
click at [290, 194] on li "[PERSON_NAME]" at bounding box center [298, 196] width 62 height 11
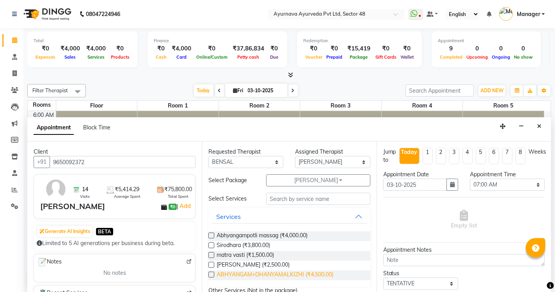
click at [276, 273] on span "ABHYANGAM+DHANYAMALKIZHI (₹4,500.00)" at bounding box center [275, 275] width 117 height 10
checkbox input "true"
select select "2644"
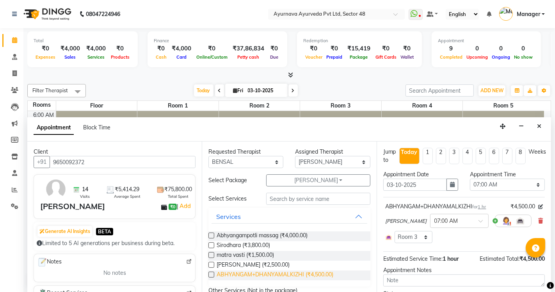
checkbox input "false"
click at [231, 245] on span "Sirodhara (₹3,800.00)" at bounding box center [243, 246] width 53 height 10
checkbox input "true"
select select "2644"
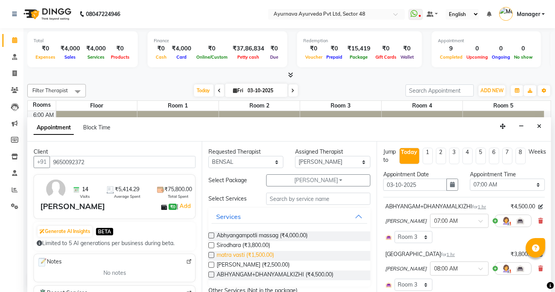
checkbox input "false"
click at [242, 265] on span "[PERSON_NAME] (₹2,500.00)" at bounding box center [253, 265] width 73 height 10
checkbox input "true"
select select "2644"
checkbox input "false"
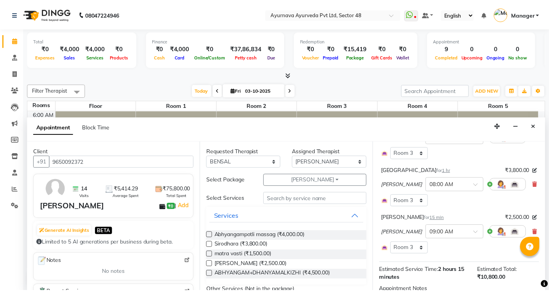
scroll to position [170, 0]
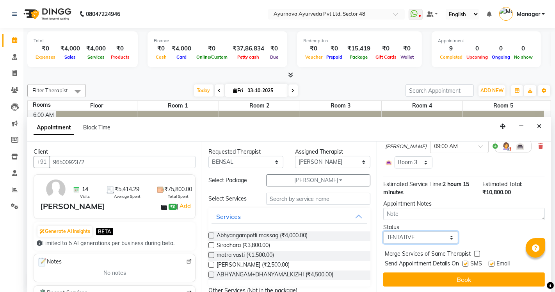
click at [426, 232] on select "Select TENTATIVE CONFIRM CHECK-IN UPCOMING" at bounding box center [420, 237] width 75 height 12
select select "confirm booking"
click at [383, 231] on select "Select TENTATIVE CONFIRM CHECK-IN UPCOMING" at bounding box center [420, 237] width 75 height 12
click at [467, 263] on label at bounding box center [466, 263] width 6 height 6
click at [467, 263] on input "checkbox" at bounding box center [465, 264] width 5 height 5
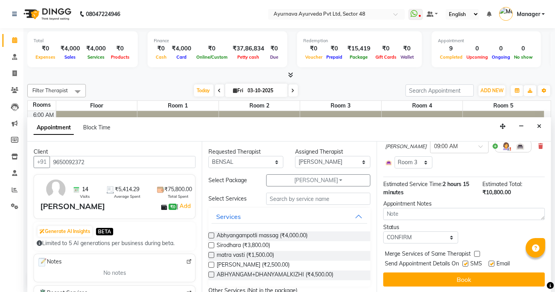
checkbox input "false"
click at [492, 263] on label at bounding box center [492, 263] width 6 height 6
click at [492, 263] on input "checkbox" at bounding box center [491, 264] width 5 height 5
checkbox input "false"
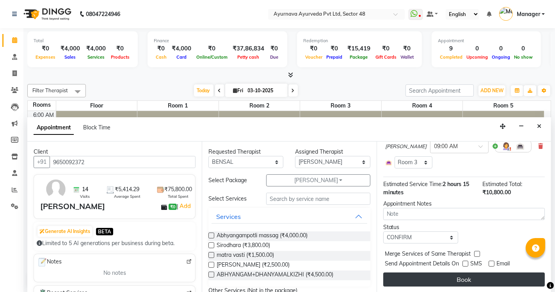
click at [485, 278] on button "Book" at bounding box center [464, 279] width 162 height 14
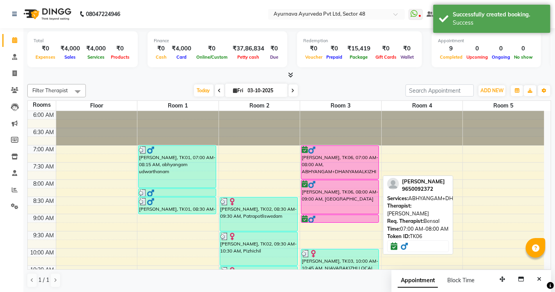
click at [340, 178] on div at bounding box center [339, 178] width 77 height 3
select select "6"
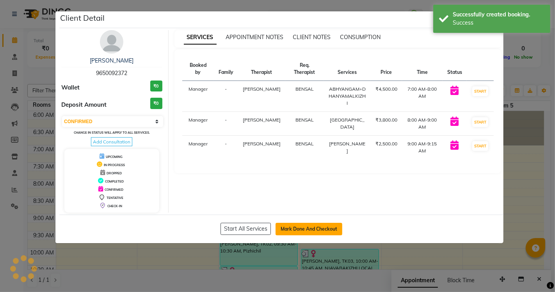
click at [321, 228] on button "Mark Done And Checkout" at bounding box center [309, 229] width 67 height 12
select select "service"
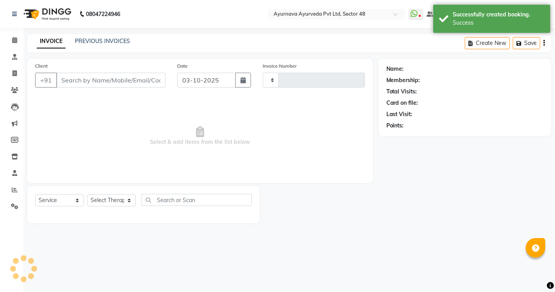
type input "1716"
select select "5546"
type input "9650092372"
select select "63862"
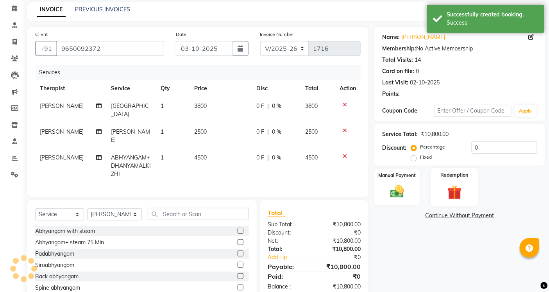
scroll to position [56, 0]
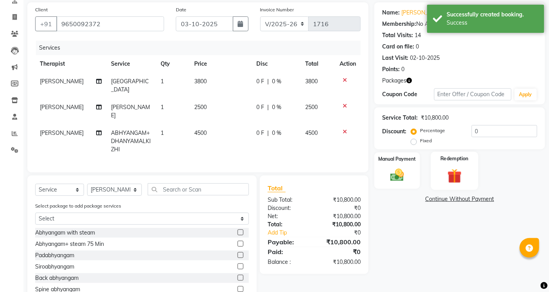
click at [463, 173] on img at bounding box center [453, 176] width 23 height 18
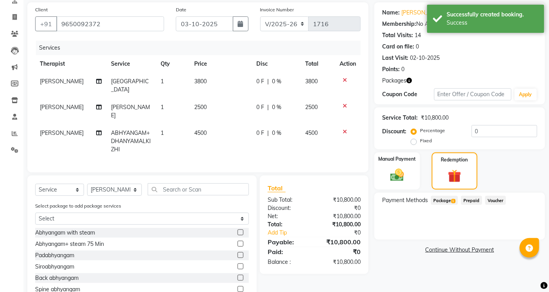
click at [438, 201] on span "Package 1" at bounding box center [444, 200] width 27 height 9
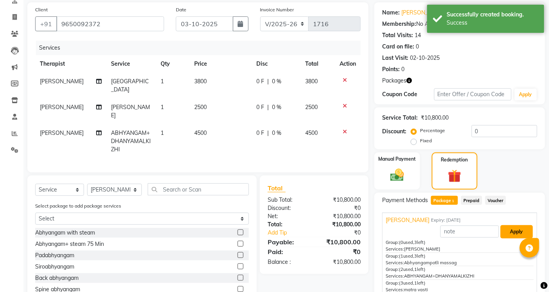
click at [513, 235] on button "Apply" at bounding box center [516, 231] width 32 height 13
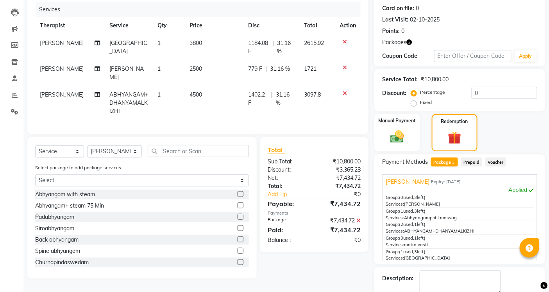
scroll to position [138, 0]
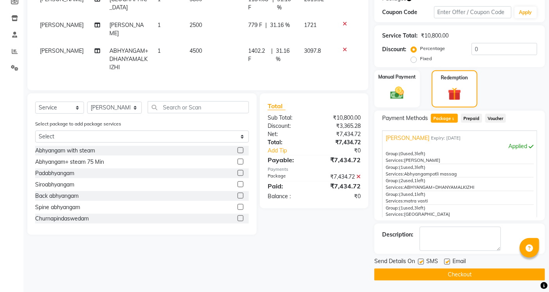
click at [422, 260] on label at bounding box center [421, 261] width 6 height 6
click at [422, 260] on input "checkbox" at bounding box center [420, 261] width 5 height 5
checkbox input "false"
click at [446, 262] on label at bounding box center [447, 261] width 6 height 6
click at [446, 262] on input "checkbox" at bounding box center [446, 261] width 5 height 5
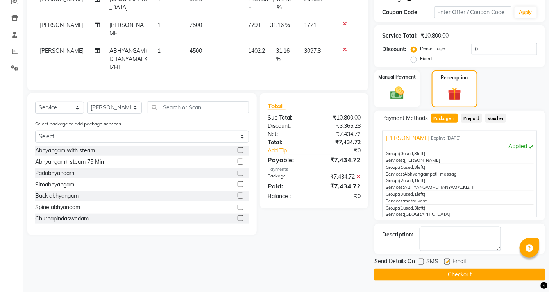
checkbox input "false"
drag, startPoint x: 442, startPoint y: 274, endPoint x: 448, endPoint y: 270, distance: 7.0
click at [446, 274] on button "Checkout" at bounding box center [459, 274] width 171 height 12
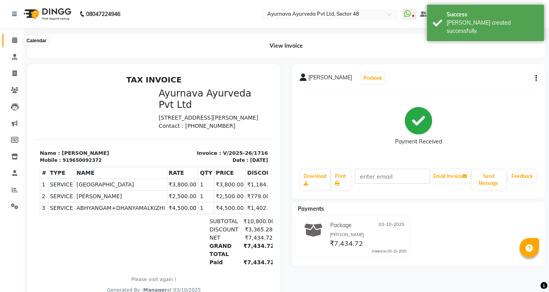
click at [12, 37] on icon at bounding box center [14, 40] width 5 height 6
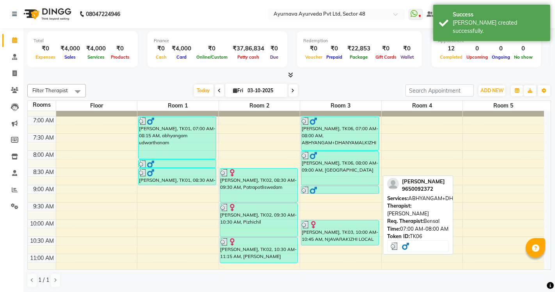
scroll to position [43, 0]
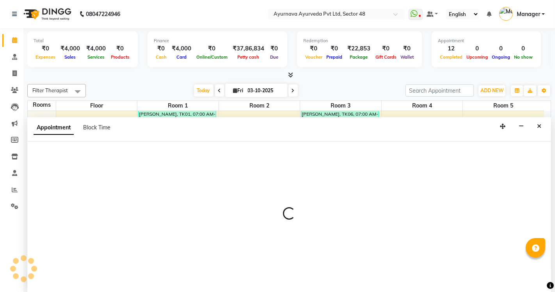
select select "540"
select select "tentative"
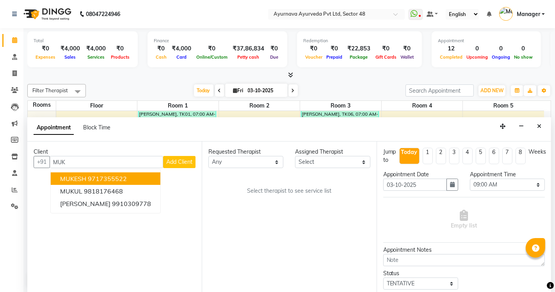
click at [106, 176] on ngb-highlight "9717355522" at bounding box center [107, 179] width 39 height 8
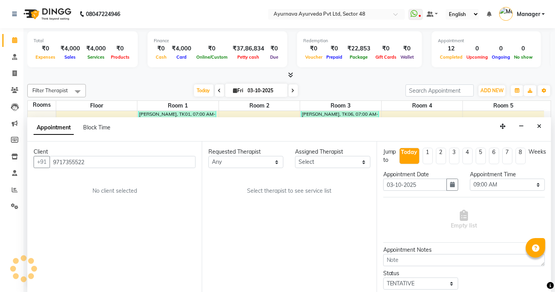
type input "9717355522"
click at [238, 162] on select "Any [PERSON_NAME] [PERSON_NAME] V P [PERSON_NAME] [PERSON_NAME] [PERSON_NAME] […" at bounding box center [245, 162] width 75 height 12
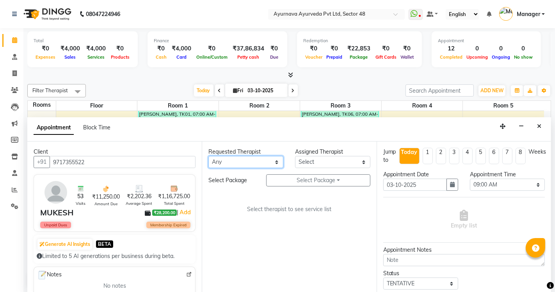
select select "46183"
click at [208, 156] on select "Any [PERSON_NAME] [PERSON_NAME] V P [PERSON_NAME] [PERSON_NAME] [PERSON_NAME] […" at bounding box center [245, 162] width 75 height 12
select select "46183"
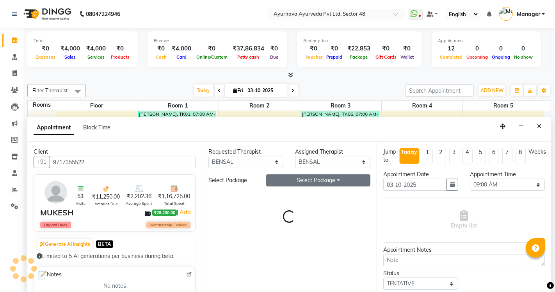
click at [308, 180] on button "Select Package Toggle Dropdown" at bounding box center [318, 180] width 104 height 12
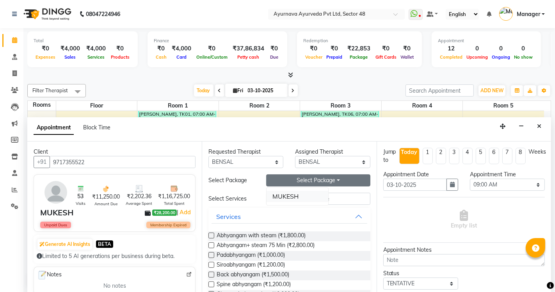
click at [284, 193] on li "MUKESH" at bounding box center [298, 196] width 62 height 11
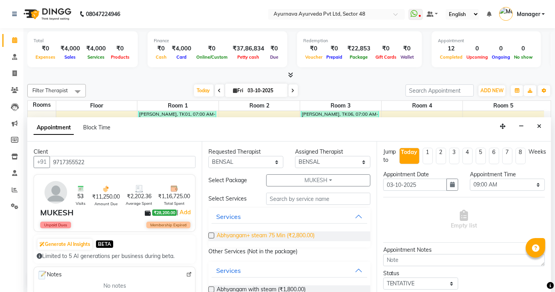
click at [287, 239] on span "Abhyangam+ steam 75 Min (₹2,800.00)" at bounding box center [266, 236] width 98 height 10
checkbox input "false"
select select "2645"
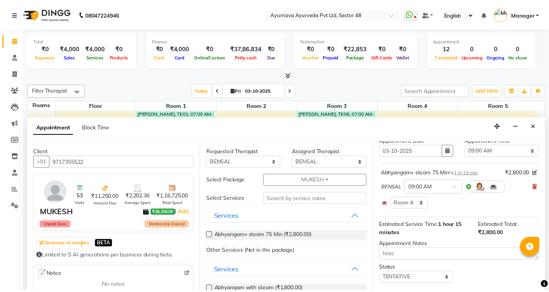
scroll to position [75, 0]
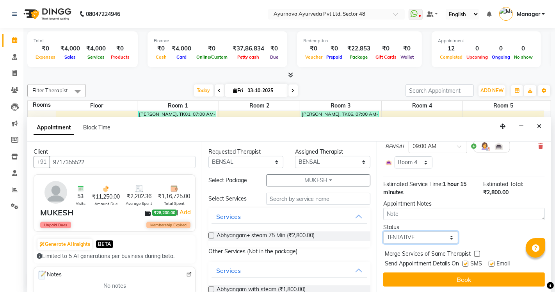
click at [416, 238] on select "Select TENTATIVE CONFIRM CHECK-IN UPCOMING" at bounding box center [420, 237] width 75 height 12
select select "confirm booking"
click at [383, 231] on select "Select TENTATIVE CONFIRM CHECK-IN UPCOMING" at bounding box center [420, 237] width 75 height 12
click at [465, 264] on label at bounding box center [466, 263] width 6 height 6
click at [465, 264] on input "checkbox" at bounding box center [465, 264] width 5 height 5
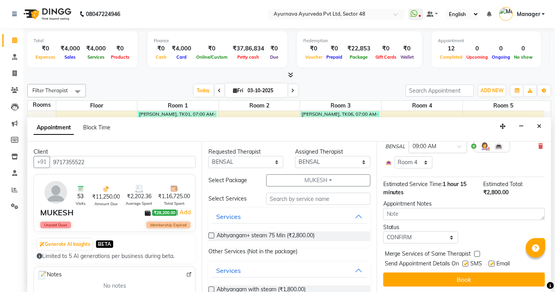
checkbox input "false"
click at [490, 263] on label at bounding box center [492, 263] width 6 height 6
click at [490, 263] on input "checkbox" at bounding box center [491, 264] width 5 height 5
checkbox input "false"
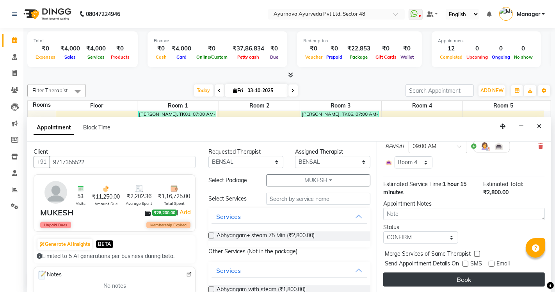
click at [492, 275] on button "Book" at bounding box center [464, 279] width 162 height 14
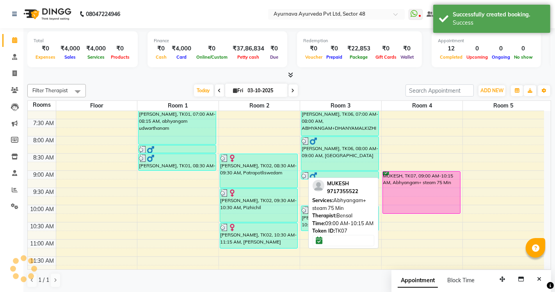
click at [433, 192] on div "MUKESH, TK07, 09:00 AM-10:15 AM, Abhyangam+ steam 75 Min" at bounding box center [421, 192] width 77 height 42
select select "6"
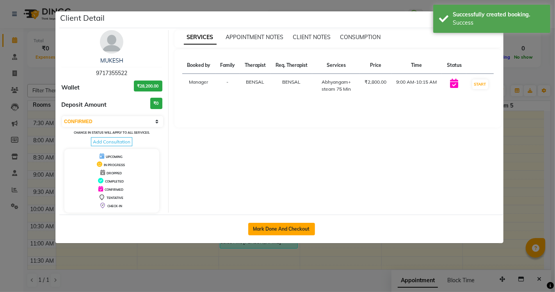
click at [298, 230] on button "Mark Done And Checkout" at bounding box center [281, 229] width 67 height 12
select select "service"
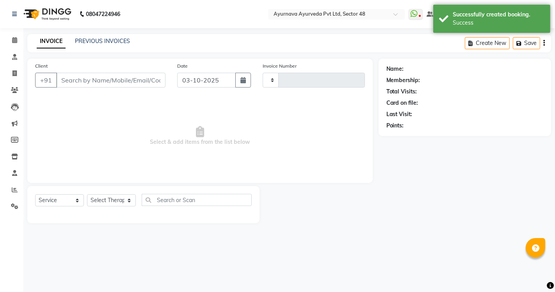
type input "1717"
select select "5546"
type input "9717355522"
select select "46183"
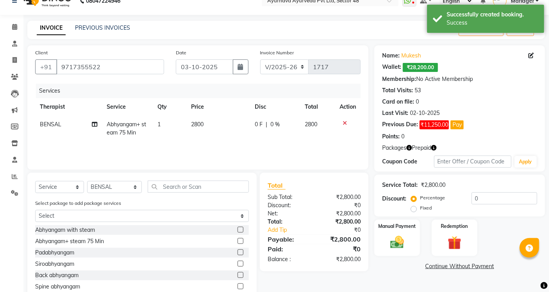
scroll to position [21, 0]
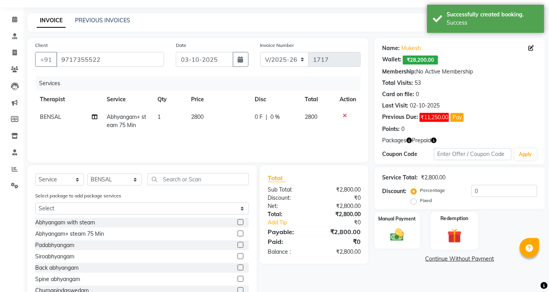
click at [455, 232] on img at bounding box center [453, 235] width 23 height 18
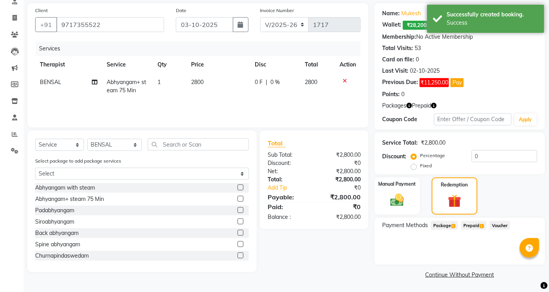
drag, startPoint x: 445, startPoint y: 221, endPoint x: 458, endPoint y: 232, distance: 16.1
click at [446, 221] on span "Package 1" at bounding box center [444, 225] width 27 height 9
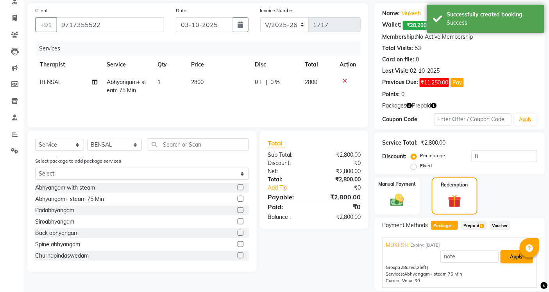
click at [512, 252] on button "Apply" at bounding box center [516, 256] width 32 height 13
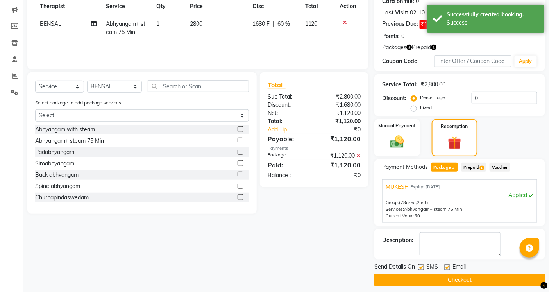
scroll to position [119, 0]
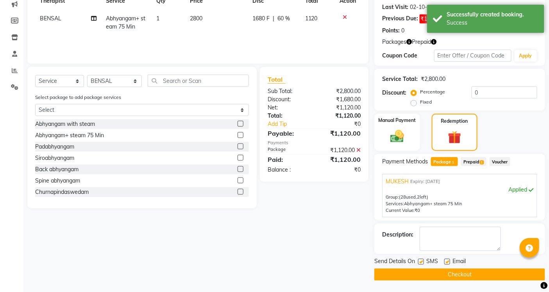
click at [422, 260] on label at bounding box center [421, 261] width 6 height 6
click at [422, 260] on input "checkbox" at bounding box center [420, 261] width 5 height 5
checkbox input "false"
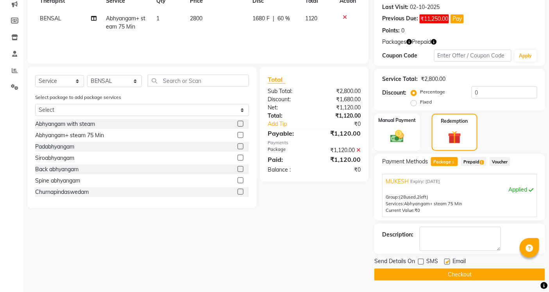
click at [446, 262] on label at bounding box center [447, 261] width 6 height 6
click at [446, 262] on input "checkbox" at bounding box center [446, 261] width 5 height 5
checkbox input "false"
drag, startPoint x: 443, startPoint y: 272, endPoint x: 440, endPoint y: 275, distance: 4.1
click at [443, 272] on button "Checkout" at bounding box center [459, 274] width 171 height 12
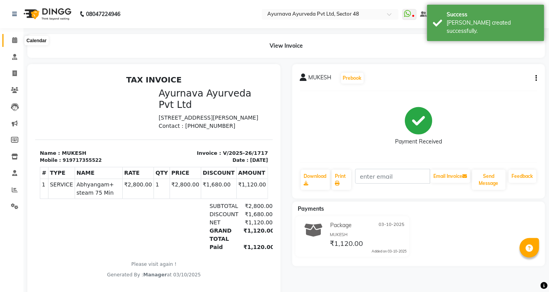
click at [14, 36] on span at bounding box center [15, 40] width 14 height 9
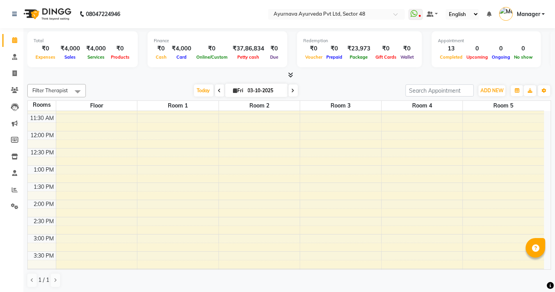
scroll to position [142, 0]
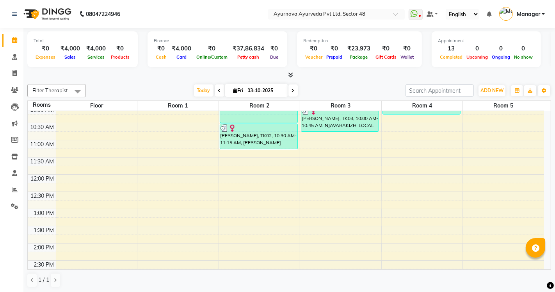
click at [236, 196] on div "6:00 AM 6:30 AM 7:00 AM 7:30 AM 8:00 AM 8:30 AM 9:00 AM 9:30 AM 10:00 AM 10:30 …" at bounding box center [286, 225] width 516 height 515
select select "750"
select select "tentative"
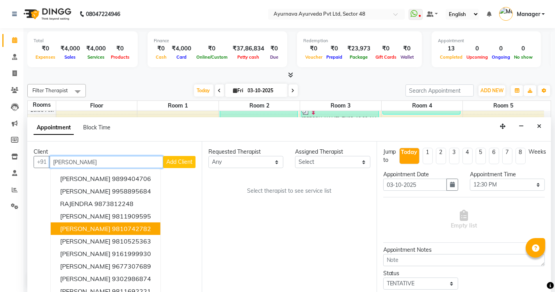
click at [94, 232] on span "[PERSON_NAME]" at bounding box center [85, 228] width 50 height 8
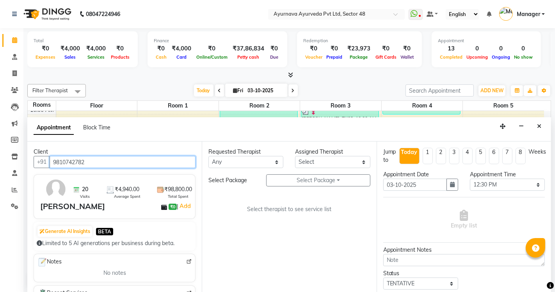
type input "9810742782"
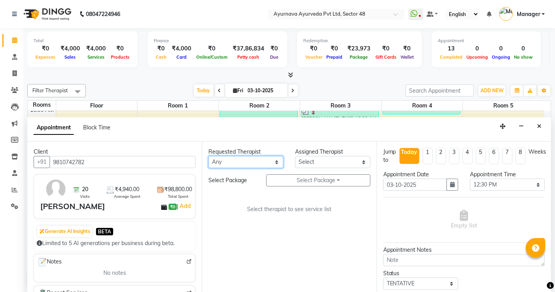
click at [243, 165] on select "Any [PERSON_NAME] [PERSON_NAME] V P [PERSON_NAME] [PERSON_NAME] [PERSON_NAME] […" at bounding box center [245, 162] width 75 height 12
select select "46183"
click at [208, 156] on select "Any [PERSON_NAME] [PERSON_NAME] V P [PERSON_NAME] [PERSON_NAME] [PERSON_NAME] […" at bounding box center [245, 162] width 75 height 12
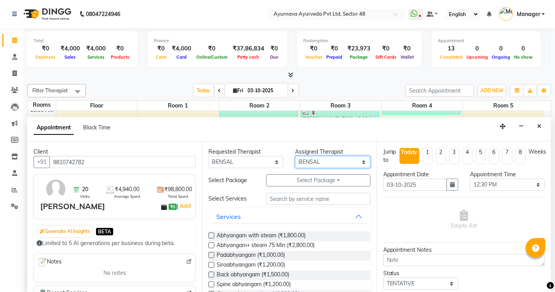
click at [301, 161] on select "Select [PERSON_NAME] [PERSON_NAME] V P [PERSON_NAME] [PERSON_NAME] [PERSON_NAME…" at bounding box center [332, 162] width 75 height 12
select select "63862"
click at [295, 156] on select "Select [PERSON_NAME] [PERSON_NAME] V P [PERSON_NAME] [PERSON_NAME] [PERSON_NAME…" at bounding box center [332, 162] width 75 height 12
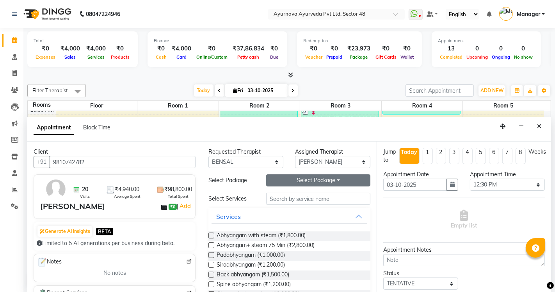
click at [287, 182] on button "Select Package Toggle Dropdown" at bounding box center [318, 180] width 104 height 12
click at [276, 196] on li "[PERSON_NAME] 2" at bounding box center [301, 196] width 68 height 11
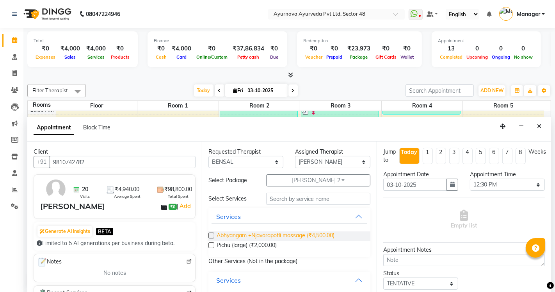
click at [266, 234] on span "Abhyangam +Njavarapotli massage (₹4,500.00)" at bounding box center [276, 236] width 118 height 10
checkbox input "true"
select select "2643"
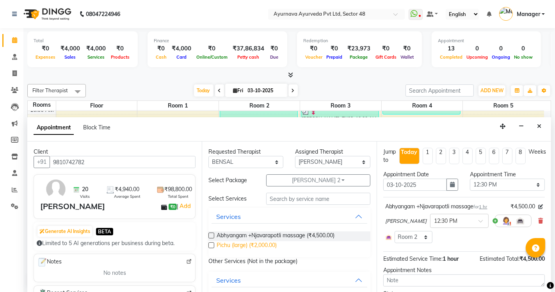
checkbox input "false"
click at [266, 244] on span "Pichu (large) (₹2,000.00)" at bounding box center [247, 246] width 60 height 10
checkbox input "false"
select select "2643"
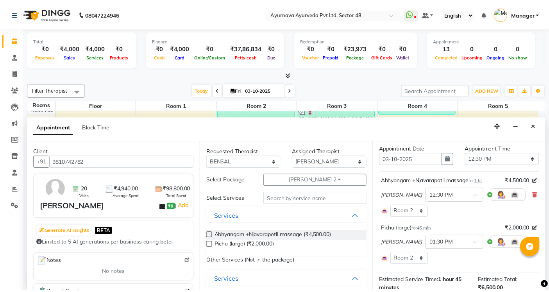
scroll to position [122, 0]
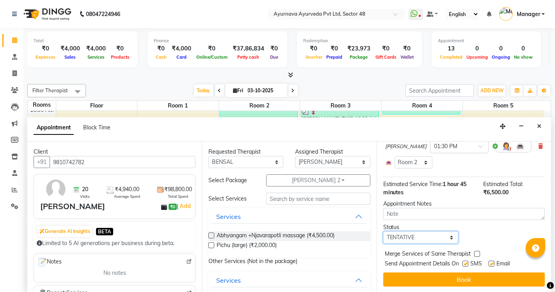
click at [419, 240] on select "Select TENTATIVE CONFIRM CHECK-IN UPCOMING" at bounding box center [420, 237] width 75 height 12
select select "confirm booking"
click at [383, 231] on select "Select TENTATIVE CONFIRM CHECK-IN UPCOMING" at bounding box center [420, 237] width 75 height 12
click at [465, 264] on label at bounding box center [466, 263] width 6 height 6
click at [465, 264] on input "checkbox" at bounding box center [465, 264] width 5 height 5
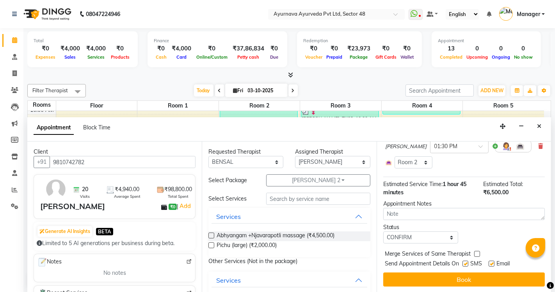
checkbox input "false"
click at [492, 263] on label at bounding box center [492, 263] width 6 height 6
click at [492, 263] on input "checkbox" at bounding box center [491, 264] width 5 height 5
checkbox input "false"
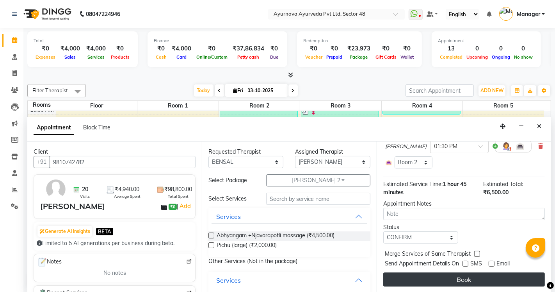
click at [472, 283] on button "Book" at bounding box center [464, 279] width 162 height 14
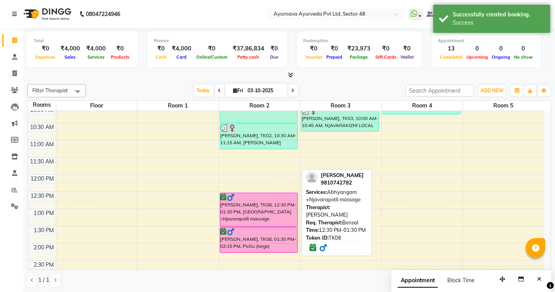
click at [259, 224] on div at bounding box center [258, 225] width 77 height 3
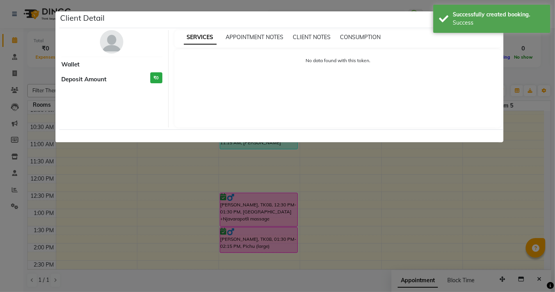
select select "6"
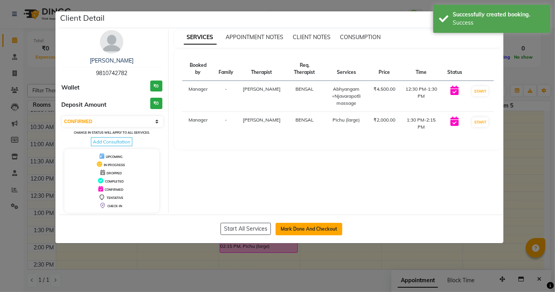
drag, startPoint x: 287, startPoint y: 228, endPoint x: 282, endPoint y: 228, distance: 5.1
click at [288, 228] on button "Mark Done And Checkout" at bounding box center [309, 229] width 67 height 12
select select "service"
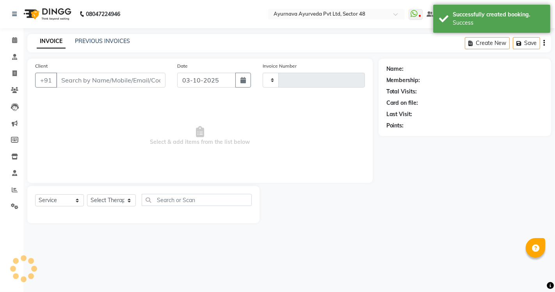
type input "1718"
select select "5546"
type input "9810742782"
select select "63862"
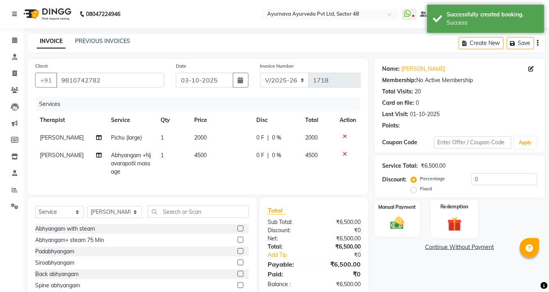
click at [461, 224] on img at bounding box center [453, 224] width 23 height 18
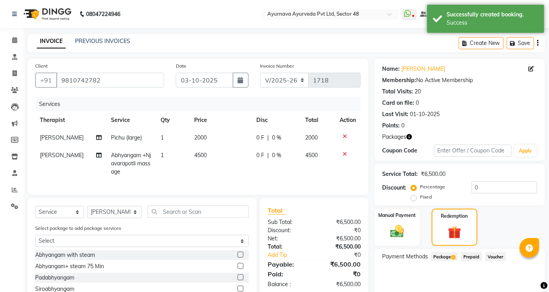
click at [439, 254] on span "Package 2" at bounding box center [444, 256] width 27 height 9
click at [508, 283] on button "Apply" at bounding box center [516, 287] width 32 height 13
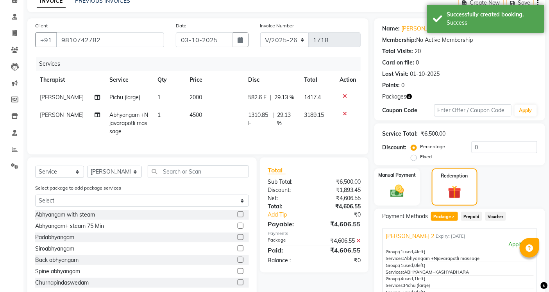
scroll to position [138, 0]
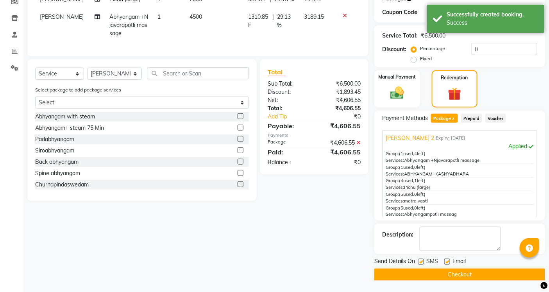
click at [420, 262] on label at bounding box center [421, 261] width 6 height 6
click at [420, 262] on input "checkbox" at bounding box center [420, 261] width 5 height 5
checkbox input "false"
click at [446, 262] on label at bounding box center [447, 261] width 6 height 6
click at [446, 262] on input "checkbox" at bounding box center [446, 261] width 5 height 5
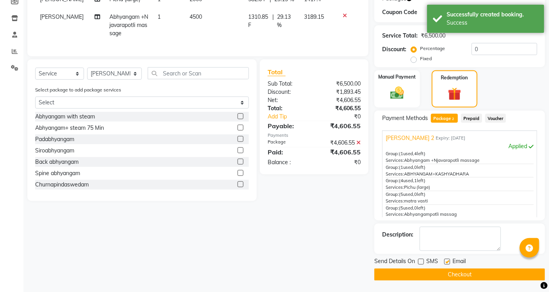
checkbox input "false"
click at [442, 274] on button "Checkout" at bounding box center [459, 274] width 171 height 12
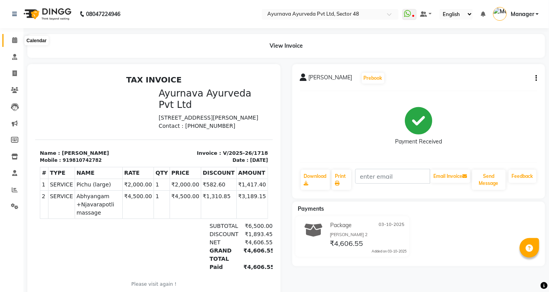
click at [12, 36] on span at bounding box center [15, 40] width 14 height 9
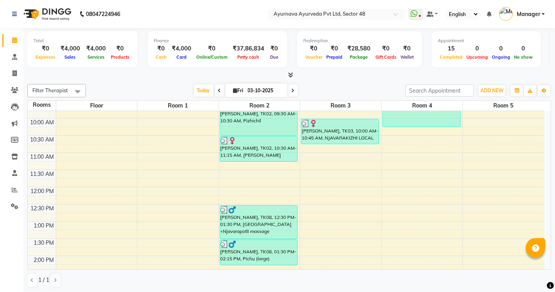
scroll to position [173, 0]
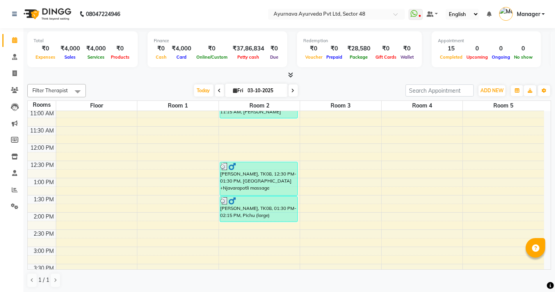
click at [315, 131] on div "6:00 AM 6:30 AM 7:00 AM 7:30 AM 8:00 AM 8:30 AM 9:00 AM 9:30 AM 10:00 AM 10:30 …" at bounding box center [286, 195] width 516 height 515
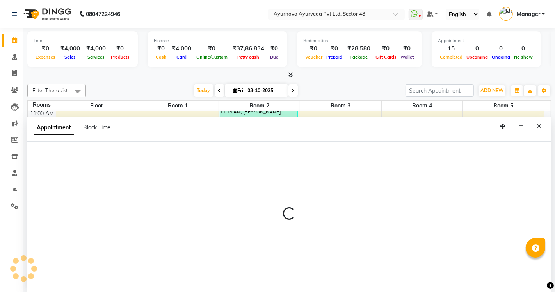
select select "690"
select select "tentative"
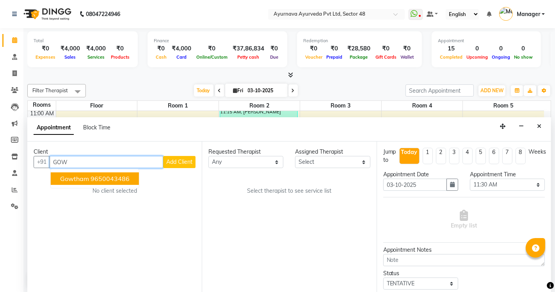
click at [91, 179] on ngb-highlight "9650043486" at bounding box center [110, 179] width 39 height 8
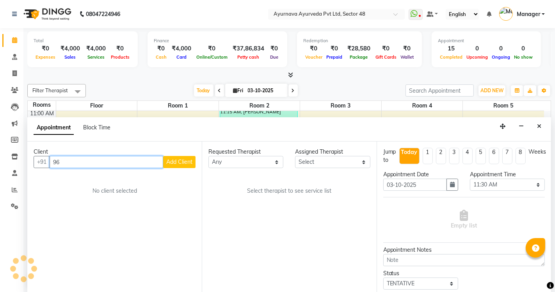
type input "9"
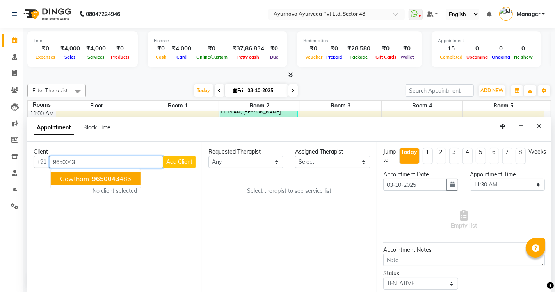
click at [124, 180] on ngb-highlight "9650043 486" at bounding box center [111, 179] width 41 height 8
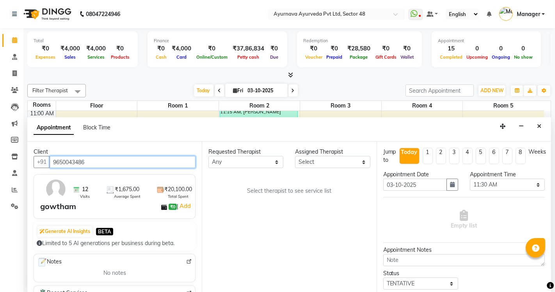
type input "9650043486"
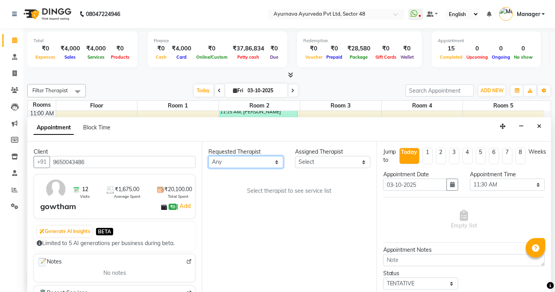
click at [231, 164] on select "Any [PERSON_NAME] [PERSON_NAME] V P [PERSON_NAME] [PERSON_NAME] [PERSON_NAME] […" at bounding box center [245, 162] width 75 height 12
select select "63862"
click at [208, 156] on select "Any [PERSON_NAME] [PERSON_NAME] V P [PERSON_NAME] [PERSON_NAME] [PERSON_NAME] […" at bounding box center [245, 162] width 75 height 12
select select "63862"
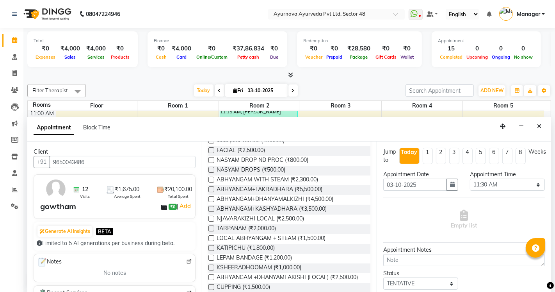
scroll to position [477, 0]
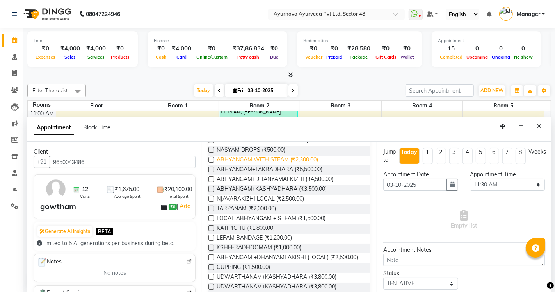
click at [265, 160] on span "ABHYANGAM WITH STEAM (₹2,300.00)" at bounding box center [268, 160] width 102 height 10
checkbox input "true"
select select "2644"
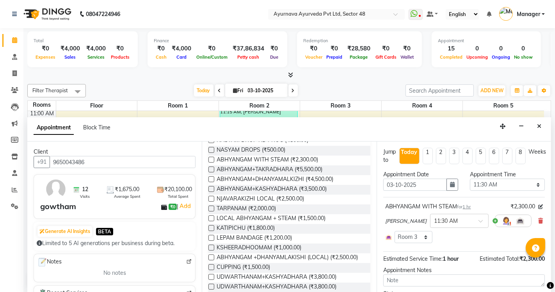
checkbox input "false"
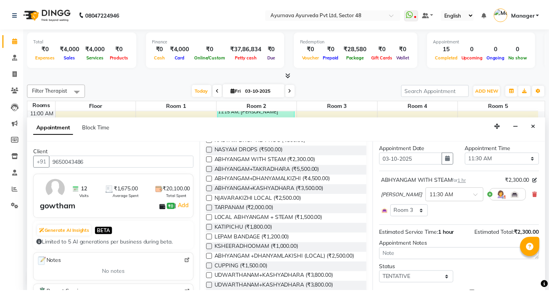
scroll to position [67, 0]
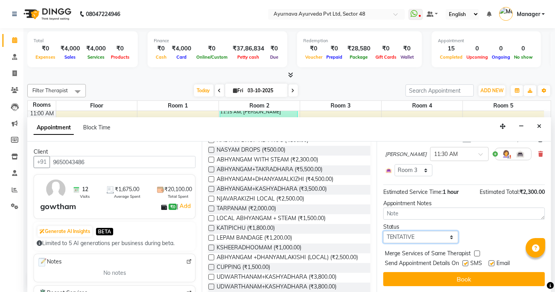
click at [424, 236] on select "Select TENTATIVE CONFIRM CHECK-IN UPCOMING" at bounding box center [420, 237] width 75 height 12
select select "confirm booking"
click at [383, 231] on select "Select TENTATIVE CONFIRM CHECK-IN UPCOMING" at bounding box center [420, 237] width 75 height 12
click at [466, 264] on label at bounding box center [466, 263] width 6 height 6
click at [466, 264] on input "checkbox" at bounding box center [465, 263] width 5 height 5
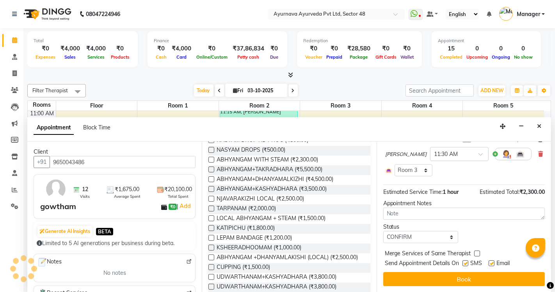
checkbox input "false"
click at [492, 263] on label at bounding box center [492, 263] width 6 height 6
click at [492, 263] on input "checkbox" at bounding box center [491, 263] width 5 height 5
checkbox input "false"
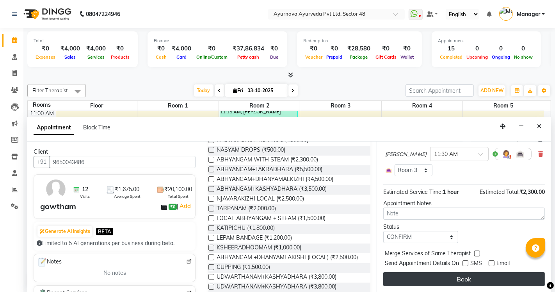
click at [485, 282] on button "Book" at bounding box center [464, 279] width 162 height 14
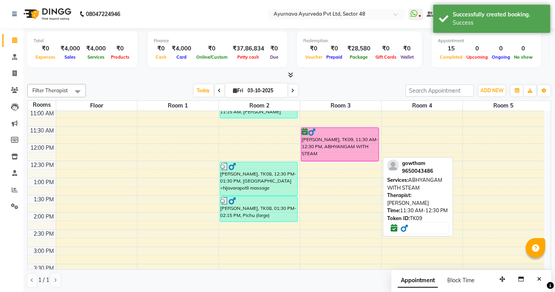
click at [314, 142] on div "[PERSON_NAME], TK09, 11:30 AM-12:30 PM, ABHYANGAM WITH STEAM" at bounding box center [339, 144] width 77 height 33
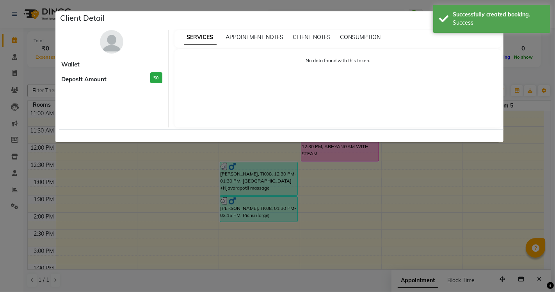
select select "6"
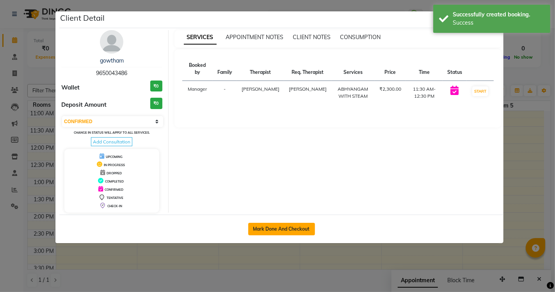
click at [274, 228] on button "Mark Done And Checkout" at bounding box center [281, 229] width 67 height 12
select select "service"
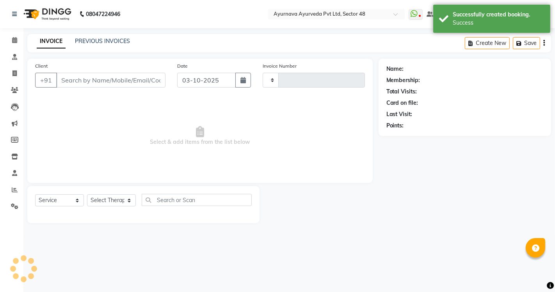
type input "1719"
select select "5546"
type input "9650043486"
select select "63862"
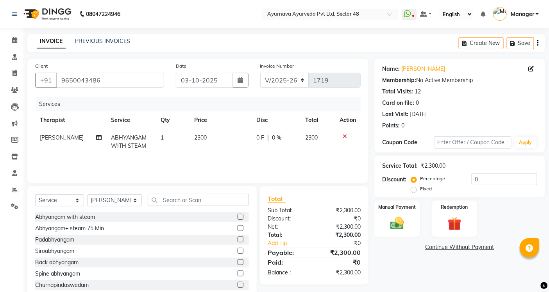
click at [420, 191] on label "Fixed" at bounding box center [426, 188] width 12 height 7
click at [415, 191] on input "Fixed" at bounding box center [414, 188] width 5 height 5
radio input "true"
click at [471, 178] on input "0" at bounding box center [504, 179] width 66 height 12
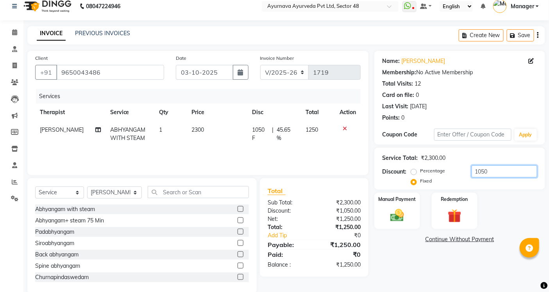
scroll to position [21, 0]
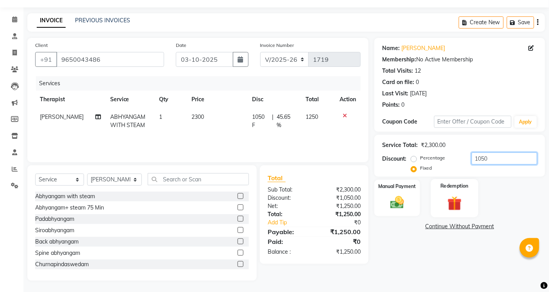
type input "1050"
click at [462, 202] on img at bounding box center [453, 203] width 23 height 18
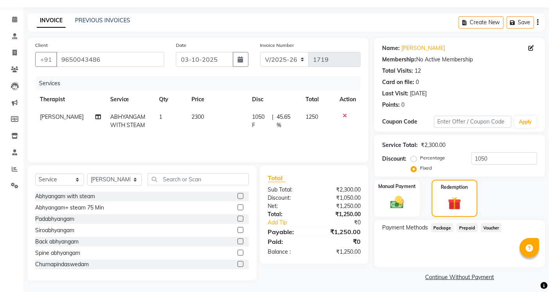
scroll to position [23, 0]
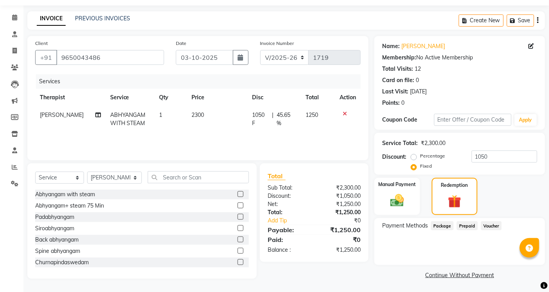
drag, startPoint x: 438, startPoint y: 223, endPoint x: 458, endPoint y: 228, distance: 20.4
click at [443, 224] on span "Package" at bounding box center [442, 225] width 23 height 9
click at [467, 227] on span "Prepaid" at bounding box center [466, 225] width 21 height 9
click at [490, 224] on span "Voucher" at bounding box center [491, 225] width 21 height 9
click at [460, 274] on link "Continue Without Payment" at bounding box center [459, 275] width 167 height 8
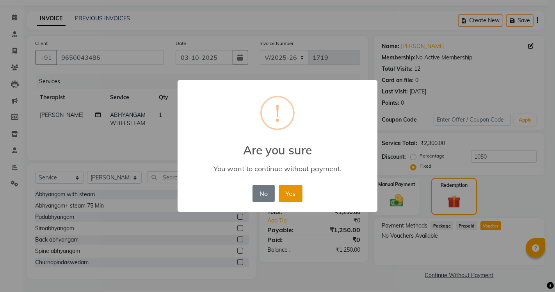
click at [301, 195] on button "Yes" at bounding box center [291, 193] width 24 height 17
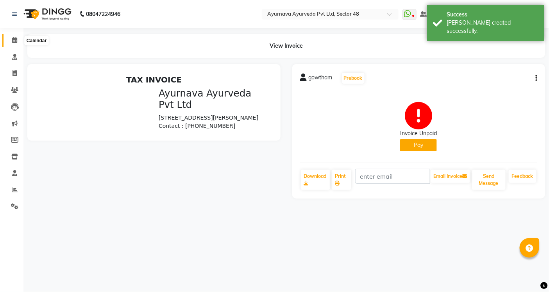
click at [20, 41] on span at bounding box center [15, 40] width 14 height 9
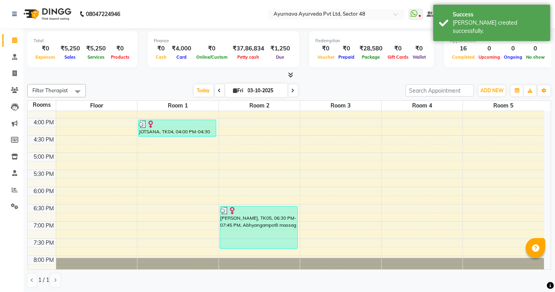
scroll to position [347, 0]
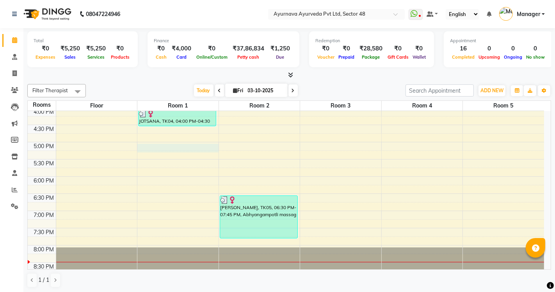
click at [147, 149] on div "6:00 AM 6:30 AM 7:00 AM 7:30 AM 8:00 AM 8:30 AM 9:00 AM 9:30 AM 10:00 AM 10:30 …" at bounding box center [286, 21] width 516 height 515
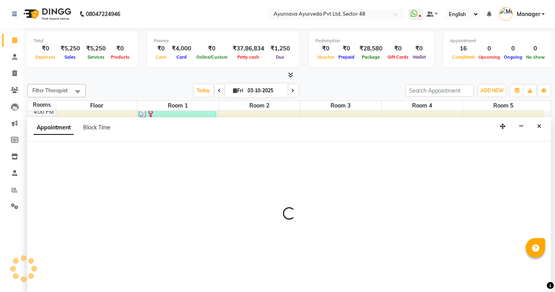
select select "1020"
select select "tentative"
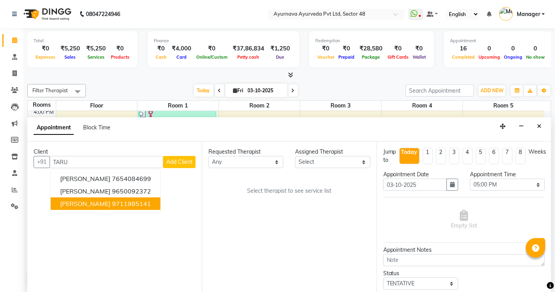
click at [119, 208] on button "[PERSON_NAME] 9711985141" at bounding box center [106, 203] width 110 height 12
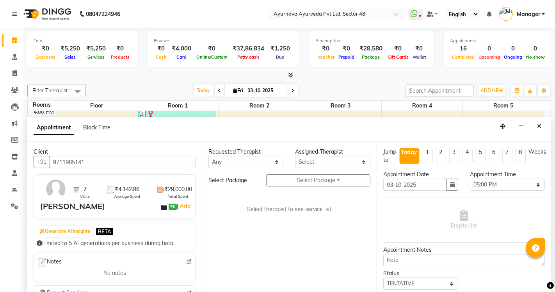
type input "9711985141"
click at [224, 161] on select "Any [PERSON_NAME] [PERSON_NAME] V P [PERSON_NAME] [PERSON_NAME] [PERSON_NAME] […" at bounding box center [245, 162] width 75 height 12
select select "63862"
click at [208, 156] on select "Any [PERSON_NAME] [PERSON_NAME] V P [PERSON_NAME] [PERSON_NAME] [PERSON_NAME] […" at bounding box center [245, 162] width 75 height 12
select select "63862"
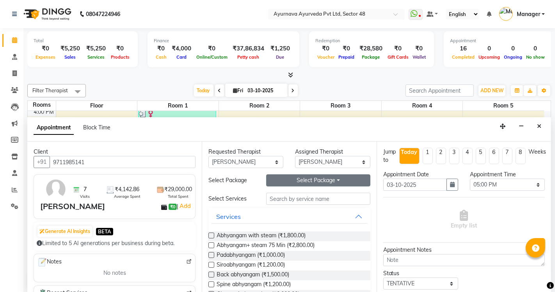
click at [301, 176] on button "Select Package Toggle Dropdown" at bounding box center [318, 180] width 104 height 12
click at [286, 196] on li "TARUN" at bounding box center [298, 196] width 62 height 11
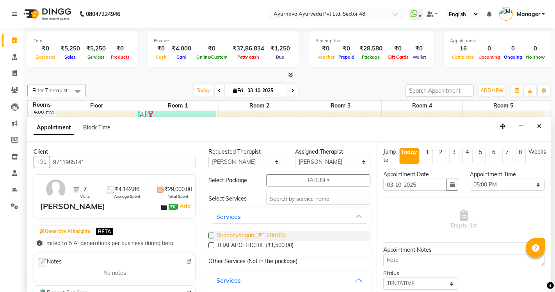
click at [256, 235] on span "Siroabhyangam (₹1,200.00)" at bounding box center [251, 236] width 68 height 10
checkbox input "false"
select select "2642"
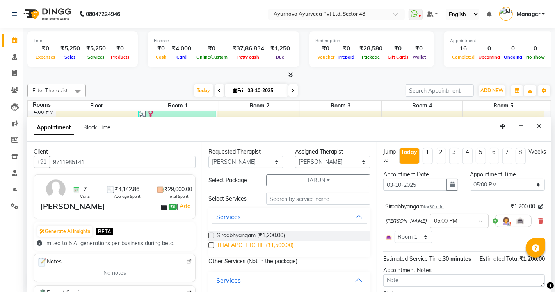
click at [258, 244] on span "THALAPOTHICHIL (₹1,500.00)" at bounding box center [255, 246] width 77 height 10
checkbox input "false"
select select "2642"
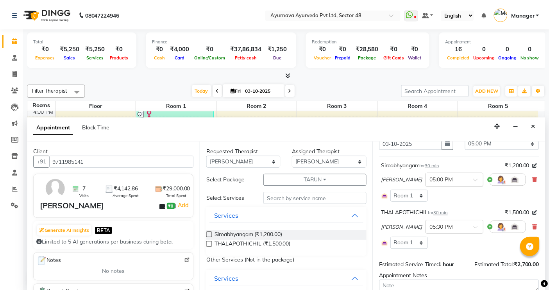
scroll to position [114, 0]
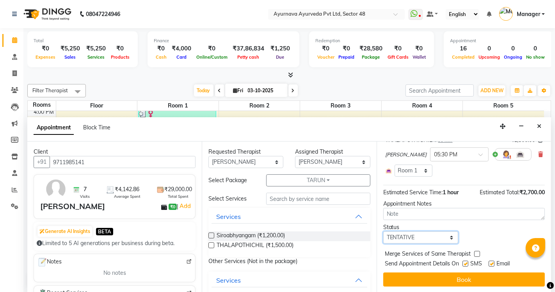
click at [427, 235] on select "Select TENTATIVE CONFIRM CHECK-IN UPCOMING" at bounding box center [420, 237] width 75 height 12
select select "confirm booking"
click at [383, 231] on select "Select TENTATIVE CONFIRM CHECK-IN UPCOMING" at bounding box center [420, 237] width 75 height 12
click at [466, 262] on label at bounding box center [466, 263] width 6 height 6
click at [466, 262] on input "checkbox" at bounding box center [465, 264] width 5 height 5
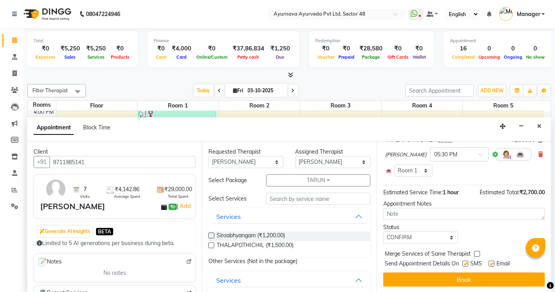
checkbox input "false"
click at [489, 262] on label at bounding box center [492, 263] width 6 height 6
click at [489, 262] on input "checkbox" at bounding box center [491, 264] width 5 height 5
checkbox input "false"
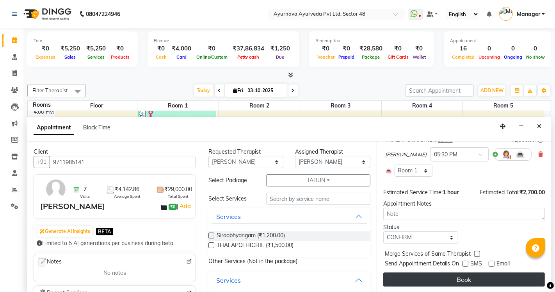
click at [488, 278] on button "Book" at bounding box center [464, 279] width 162 height 14
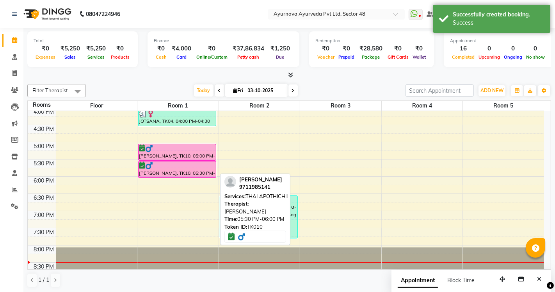
click at [185, 159] on div at bounding box center [177, 160] width 77 height 3
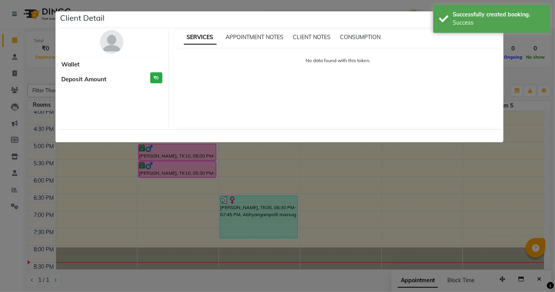
select select "6"
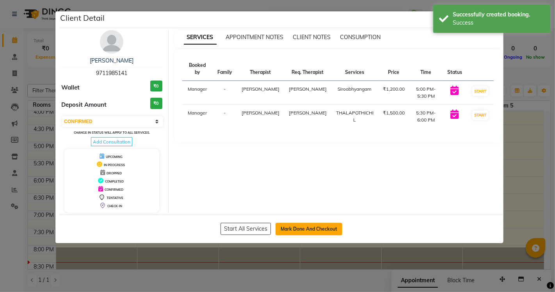
click at [317, 228] on button "Mark Done And Checkout" at bounding box center [309, 229] width 67 height 12
select select "service"
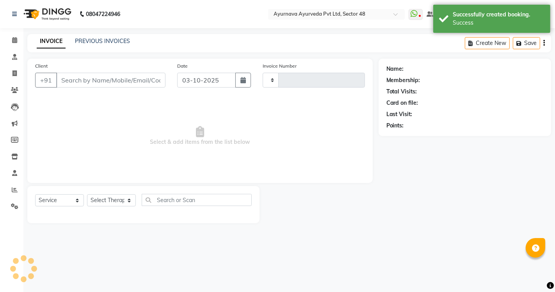
type input "1720"
select select "5546"
type input "9711985141"
select select "63862"
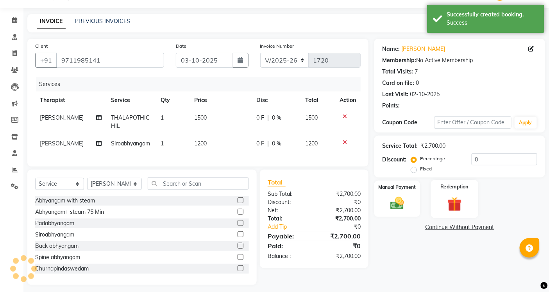
scroll to position [30, 0]
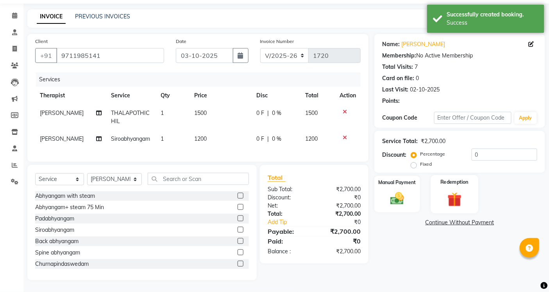
click at [454, 190] on img at bounding box center [453, 199] width 23 height 18
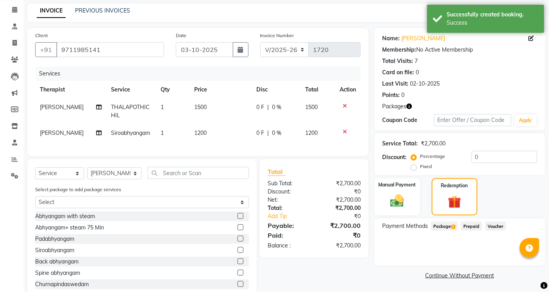
click at [443, 226] on span "Package 1" at bounding box center [444, 225] width 27 height 9
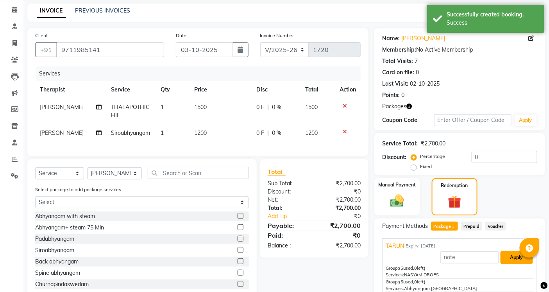
click at [511, 255] on button "Apply" at bounding box center [516, 257] width 32 height 13
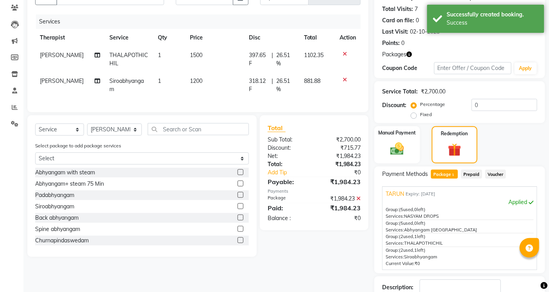
scroll to position [135, 0]
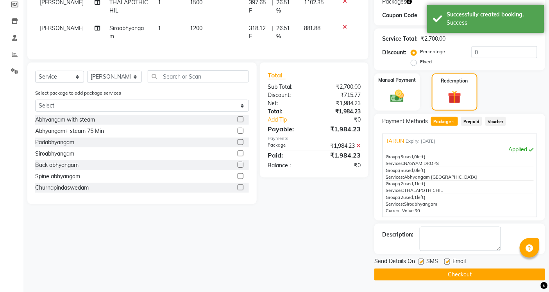
drag, startPoint x: 422, startPoint y: 262, endPoint x: 438, endPoint y: 261, distance: 16.4
click at [422, 261] on label at bounding box center [421, 261] width 6 height 6
click at [422, 261] on input "checkbox" at bounding box center [420, 261] width 5 height 5
click at [444, 260] on label at bounding box center [447, 261] width 6 height 6
click at [444, 260] on input "checkbox" at bounding box center [446, 261] width 5 height 5
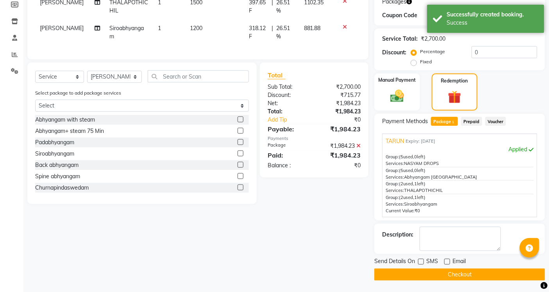
click at [445, 274] on button "Checkout" at bounding box center [459, 274] width 171 height 12
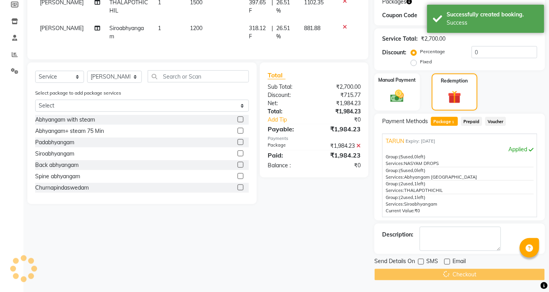
click at [444, 274] on div "Checkout" at bounding box center [459, 274] width 171 height 12
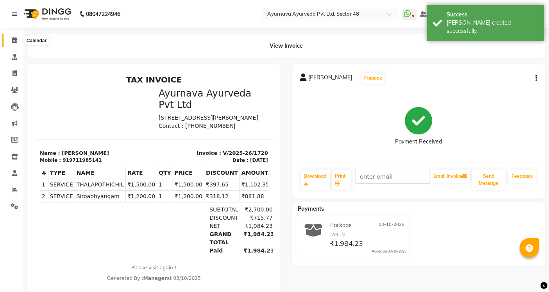
click at [12, 41] on icon at bounding box center [14, 40] width 5 height 6
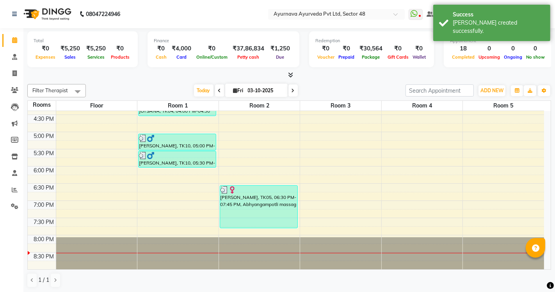
scroll to position [360, 0]
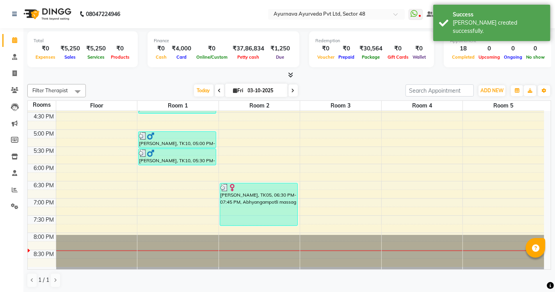
click at [313, 169] on div "6:00 AM 6:30 AM 7:00 AM 7:30 AM 8:00 AM 8:30 AM 9:00 AM 9:30 AM 10:00 AM 10:30 …" at bounding box center [286, 9] width 516 height 515
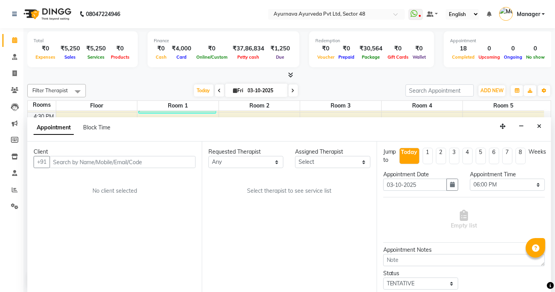
click at [545, 127] on div "Appointment Block Time" at bounding box center [289, 129] width 524 height 24
click at [541, 127] on button "Close" at bounding box center [539, 126] width 11 height 12
